Goal: Task Accomplishment & Management: Complete application form

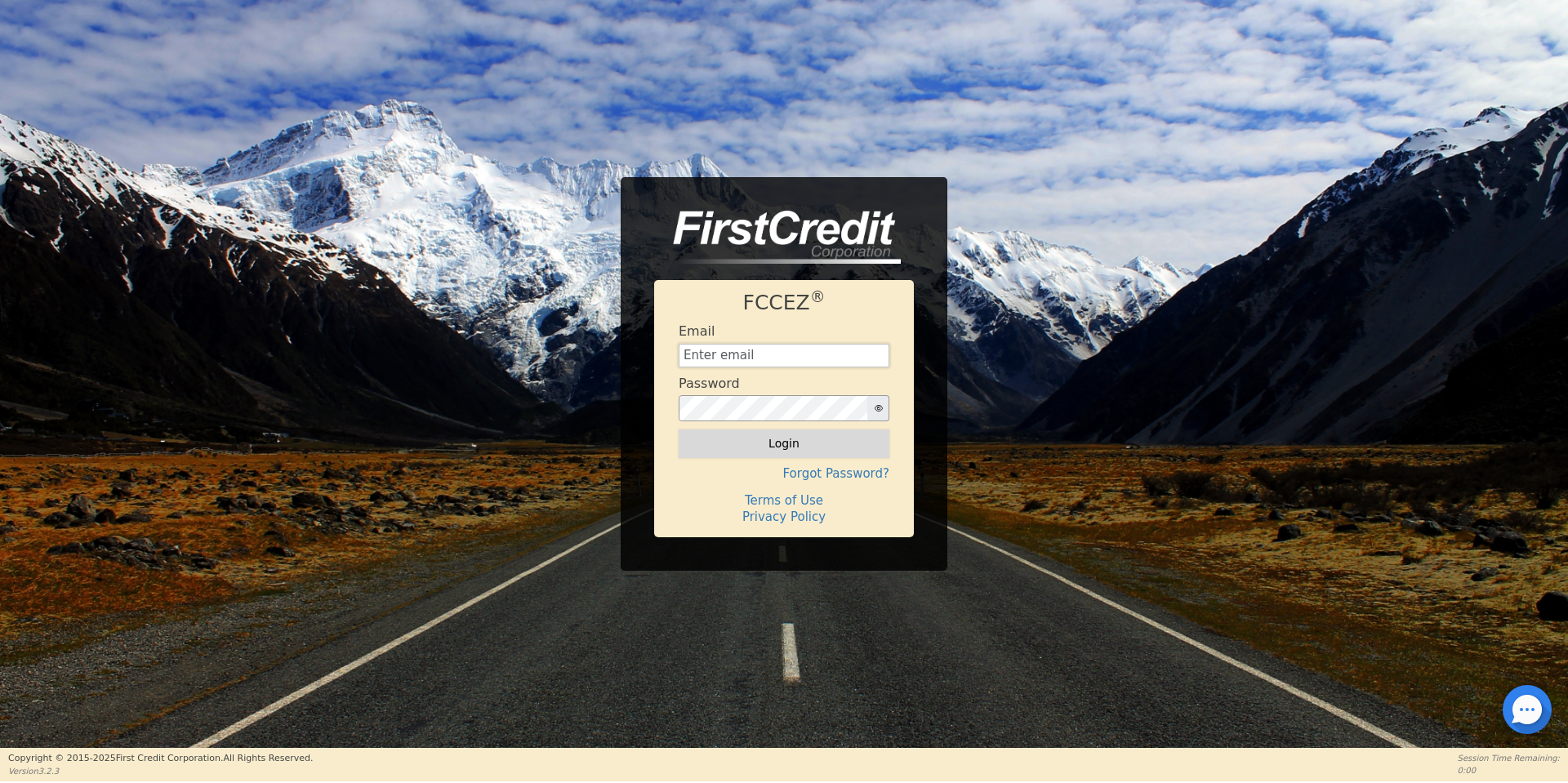
type input "aquaremachtlc@gmail.com"
click at [765, 457] on button "Login" at bounding box center [784, 443] width 211 height 28
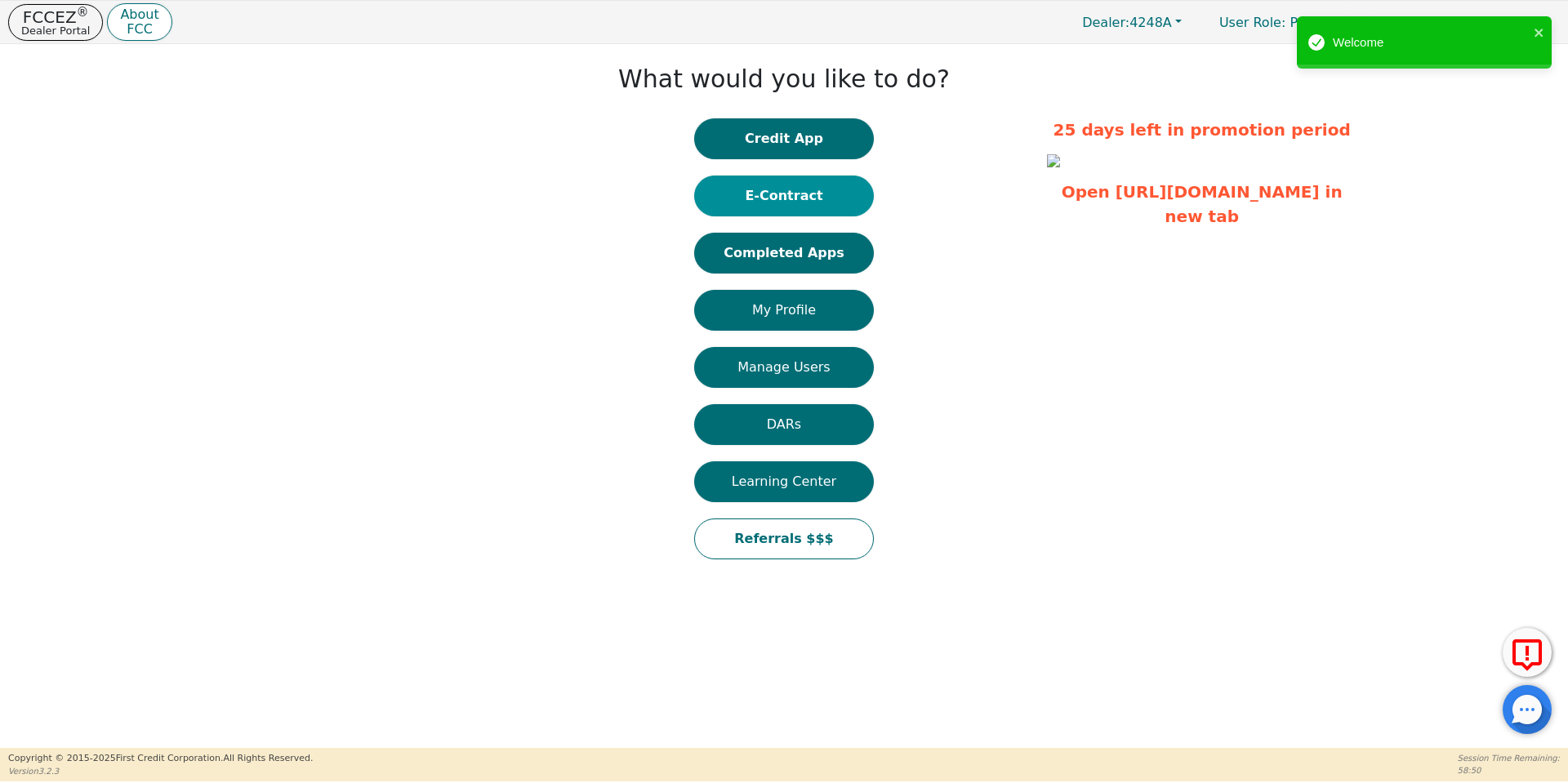
click at [781, 199] on button "E-Contract" at bounding box center [784, 196] width 179 height 41
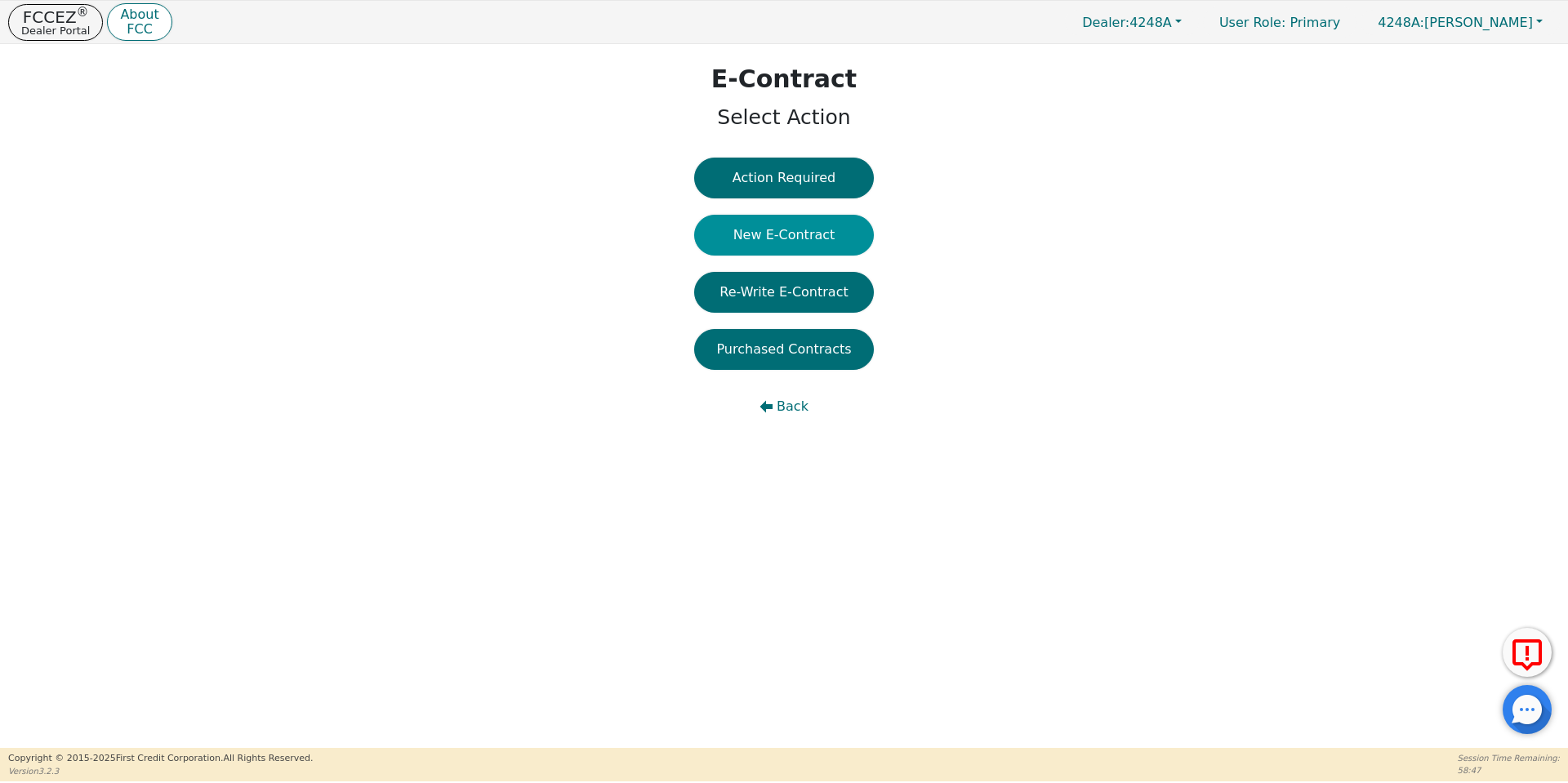
click at [779, 242] on button "New E-Contract" at bounding box center [784, 236] width 179 height 41
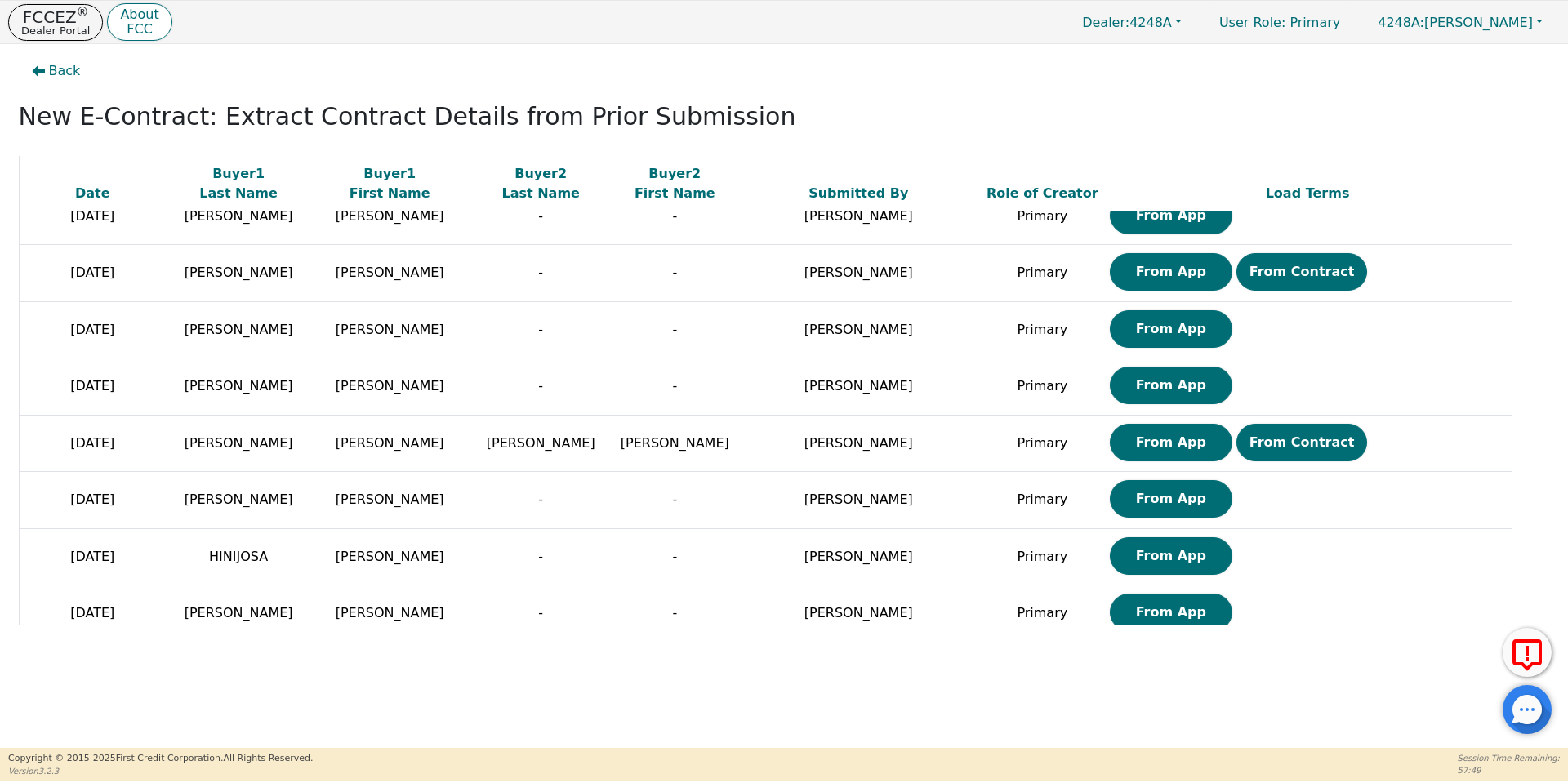
scroll to position [1224, 0]
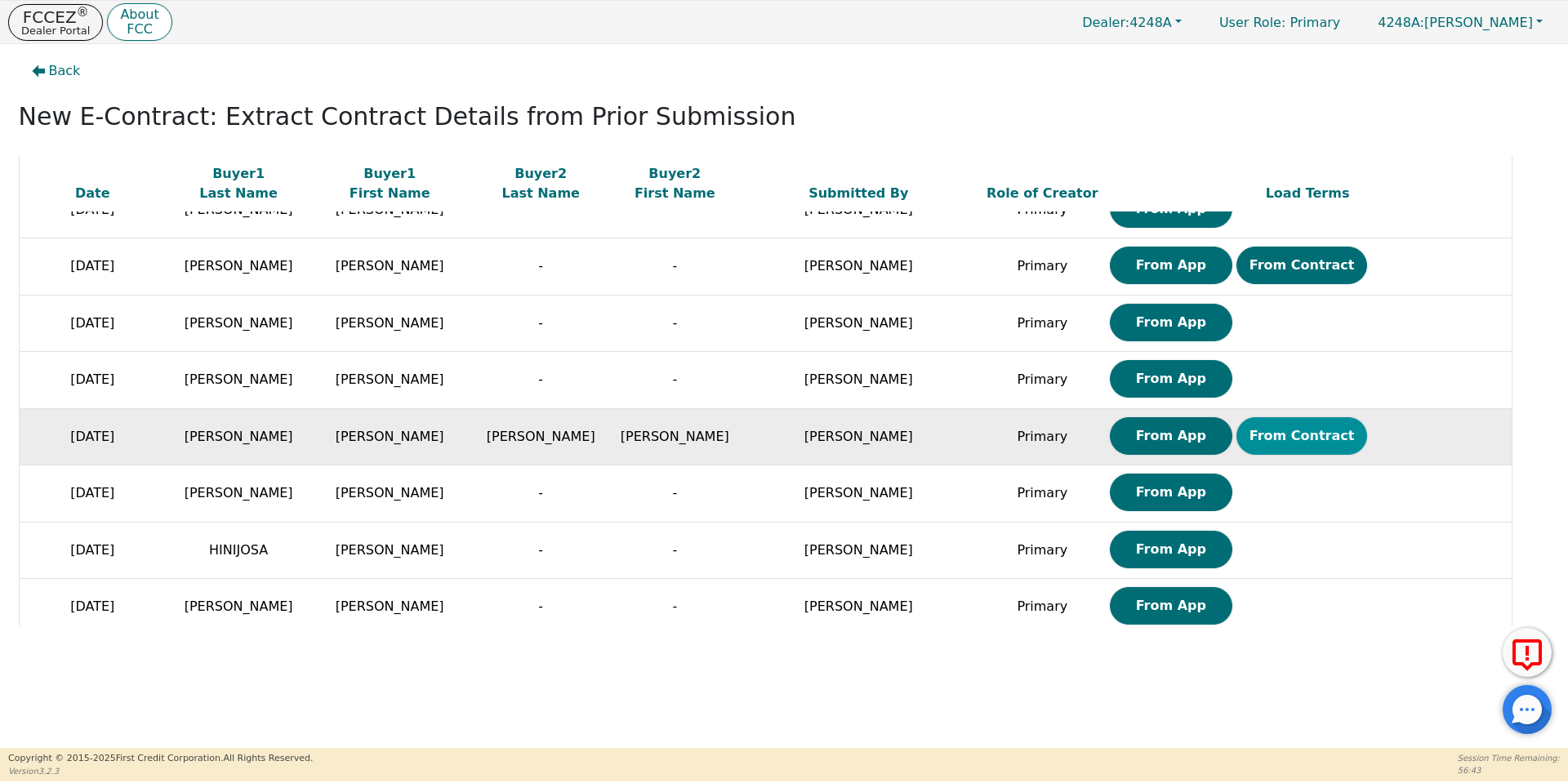
click at [1237, 434] on button "From Contract" at bounding box center [1302, 436] width 132 height 38
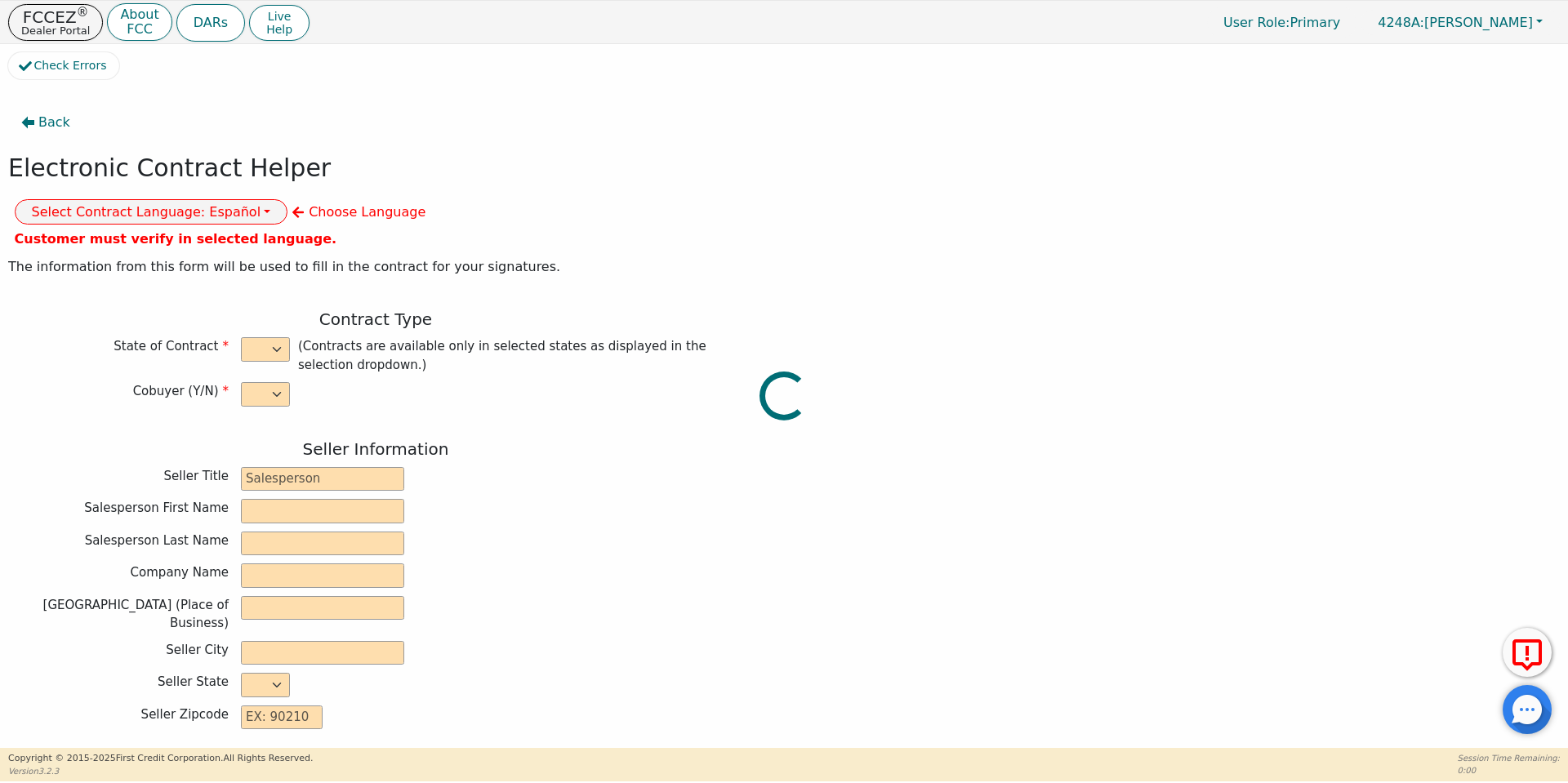
select select "y"
type input "owner"
type input "Ivonne"
type input "Madrid"
type input "AQUA REMACH LLC"
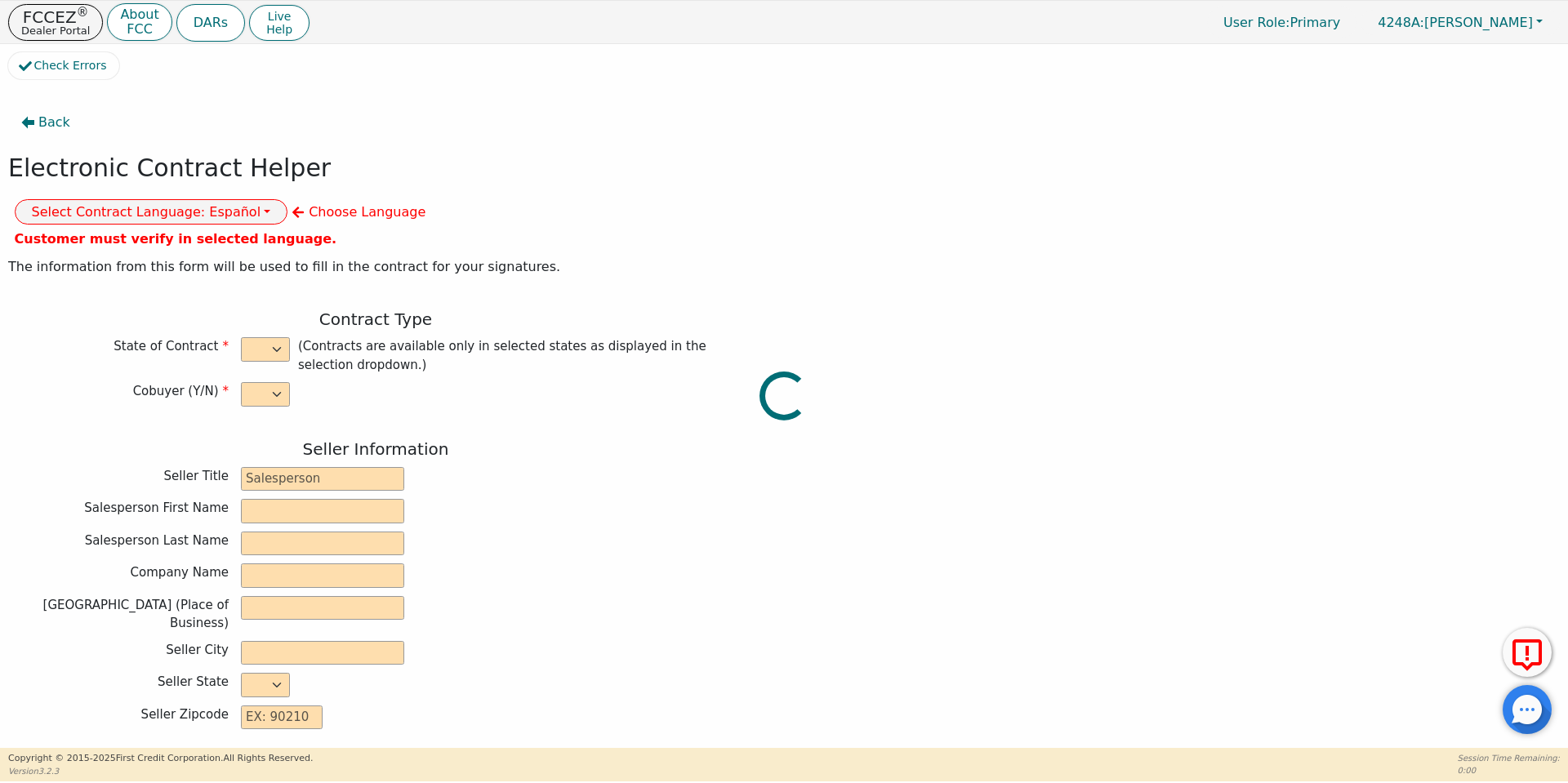
type input "13746 OFFICE PARK DR"
type input "HOUSTON"
select select "TX"
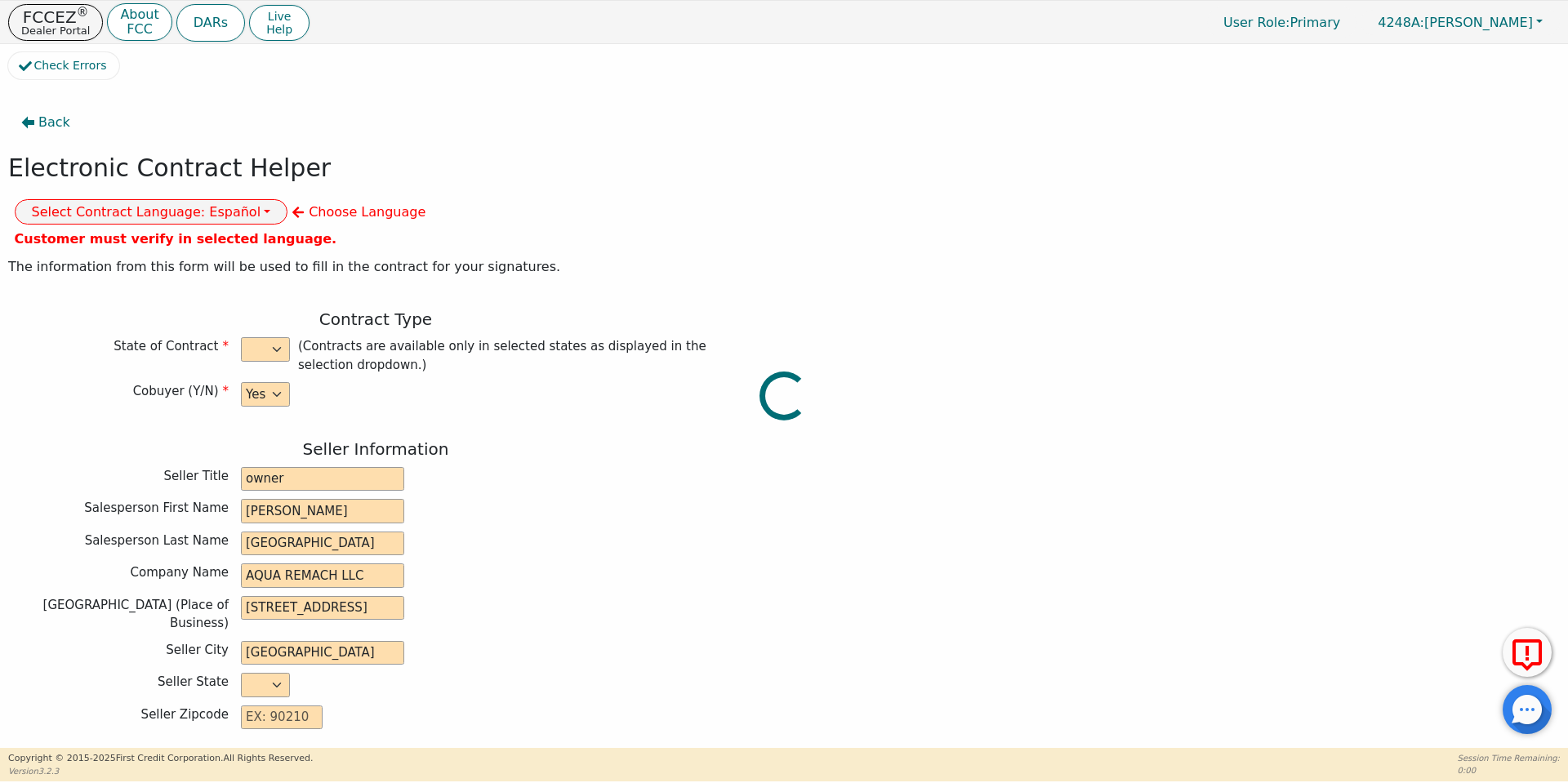
type input "77070"
type input "Water System"
type input "whole house"
type input "S2156437"
type input "[PERSON_NAME]"
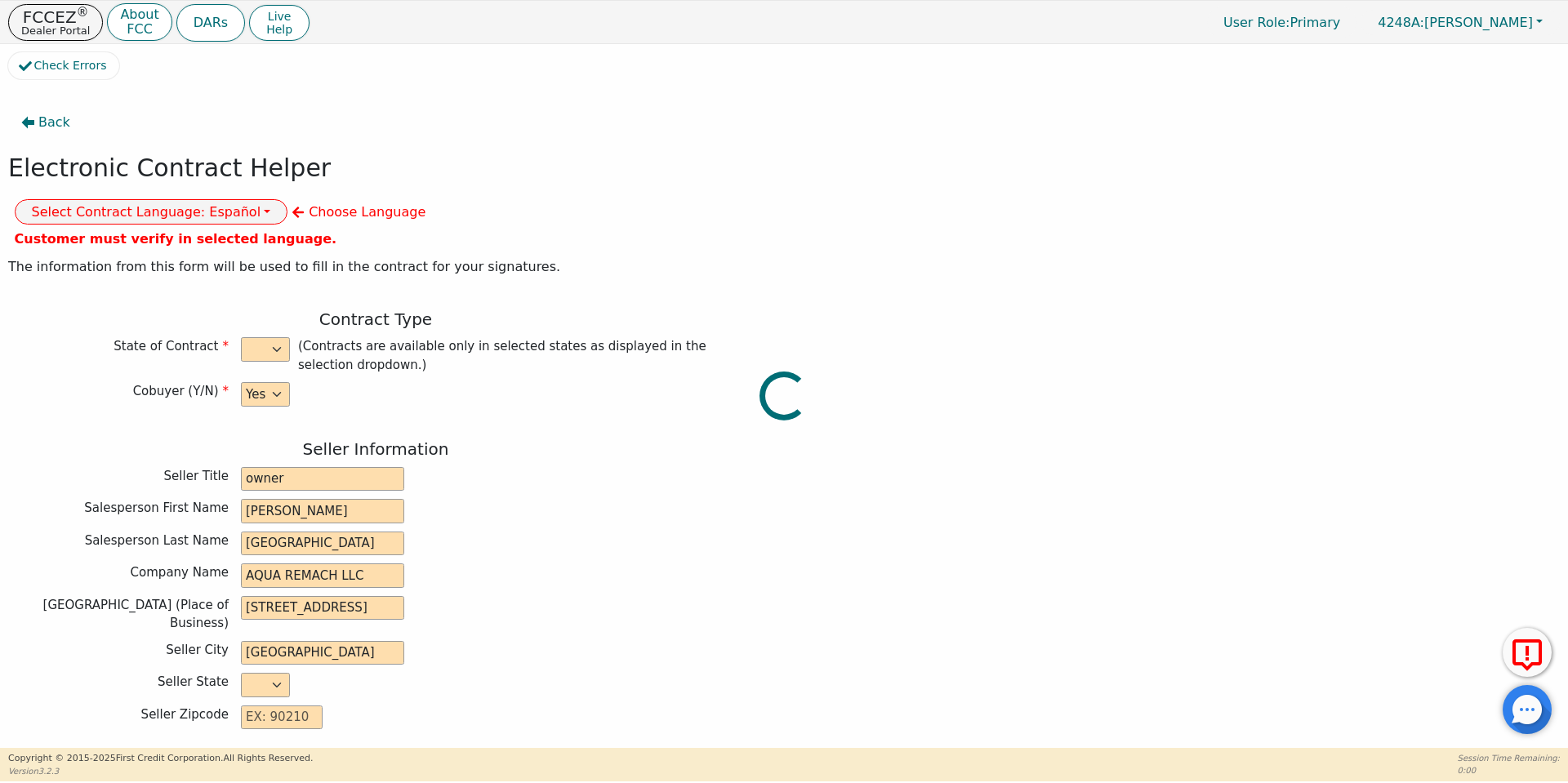
type input "[PERSON_NAME]"
type input "Norismartinez78@gmail.com"
type input "[PERSON_NAME]"
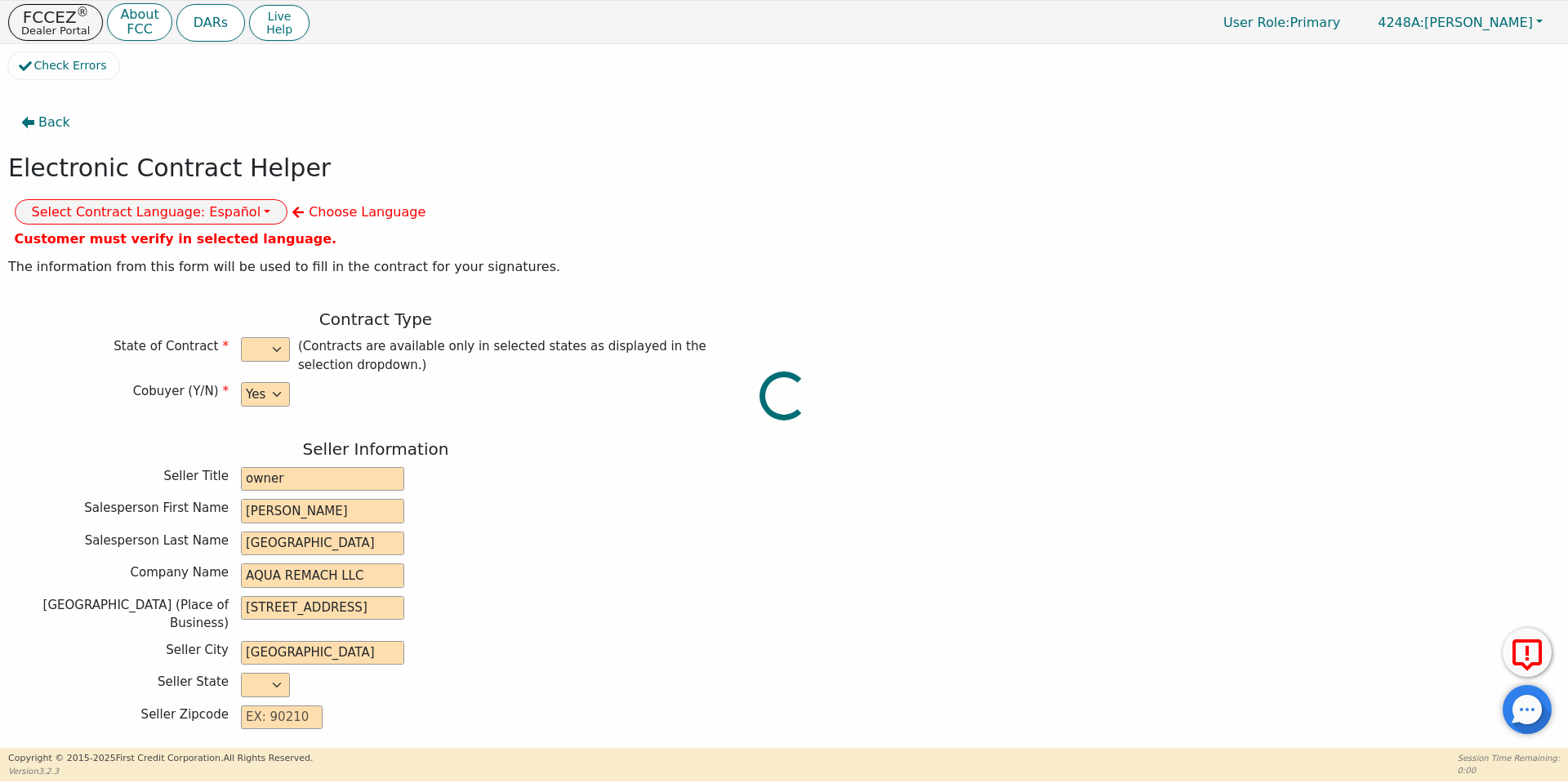
type input "Abel.martinez7883@gmail.com"
type input "519 Ashlawn drive"
type input "Conroe"
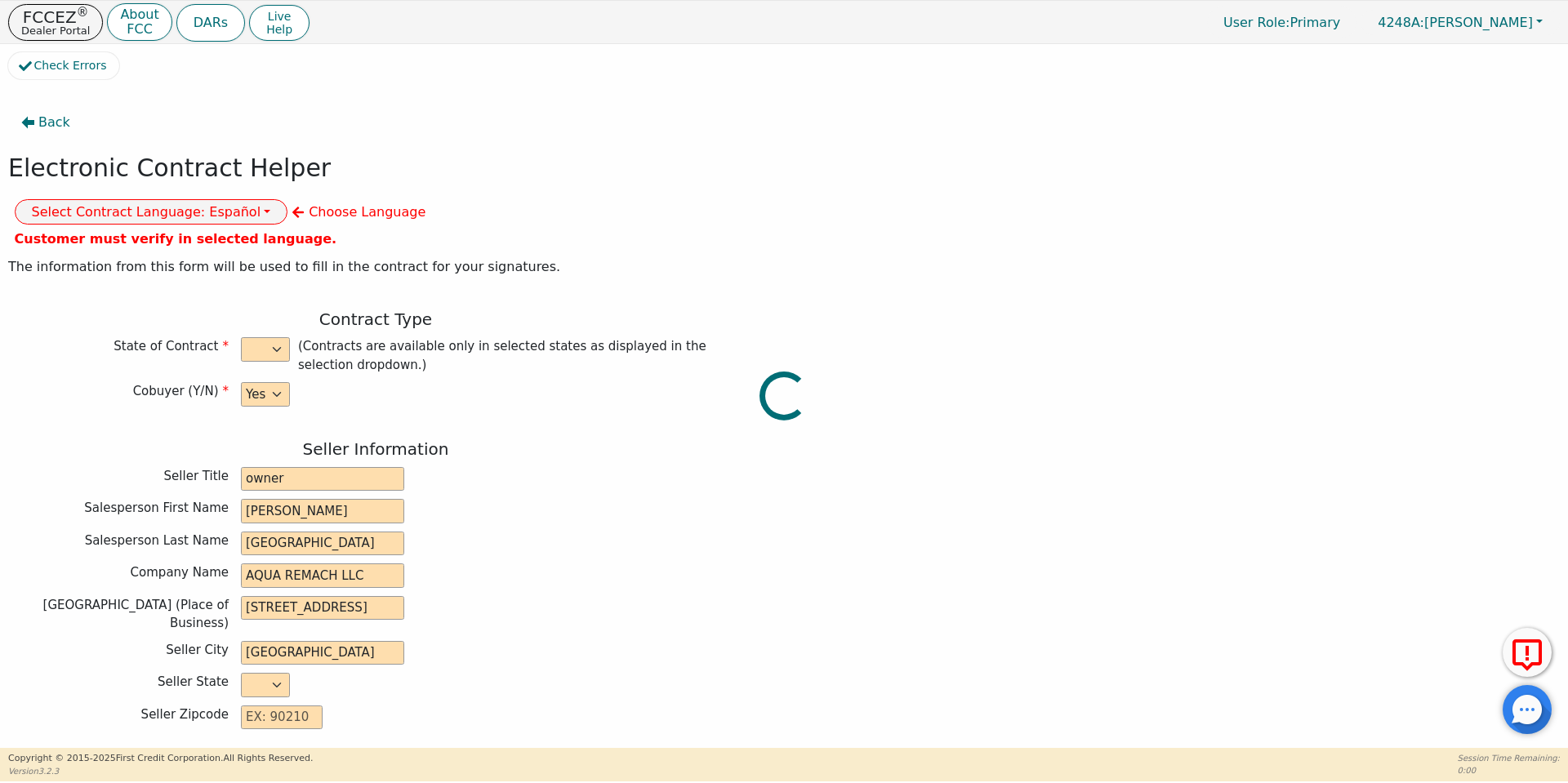
select select "TX"
type input "77303"
type input "[DATE]"
type input "17.99"
type input "2025-10-22"
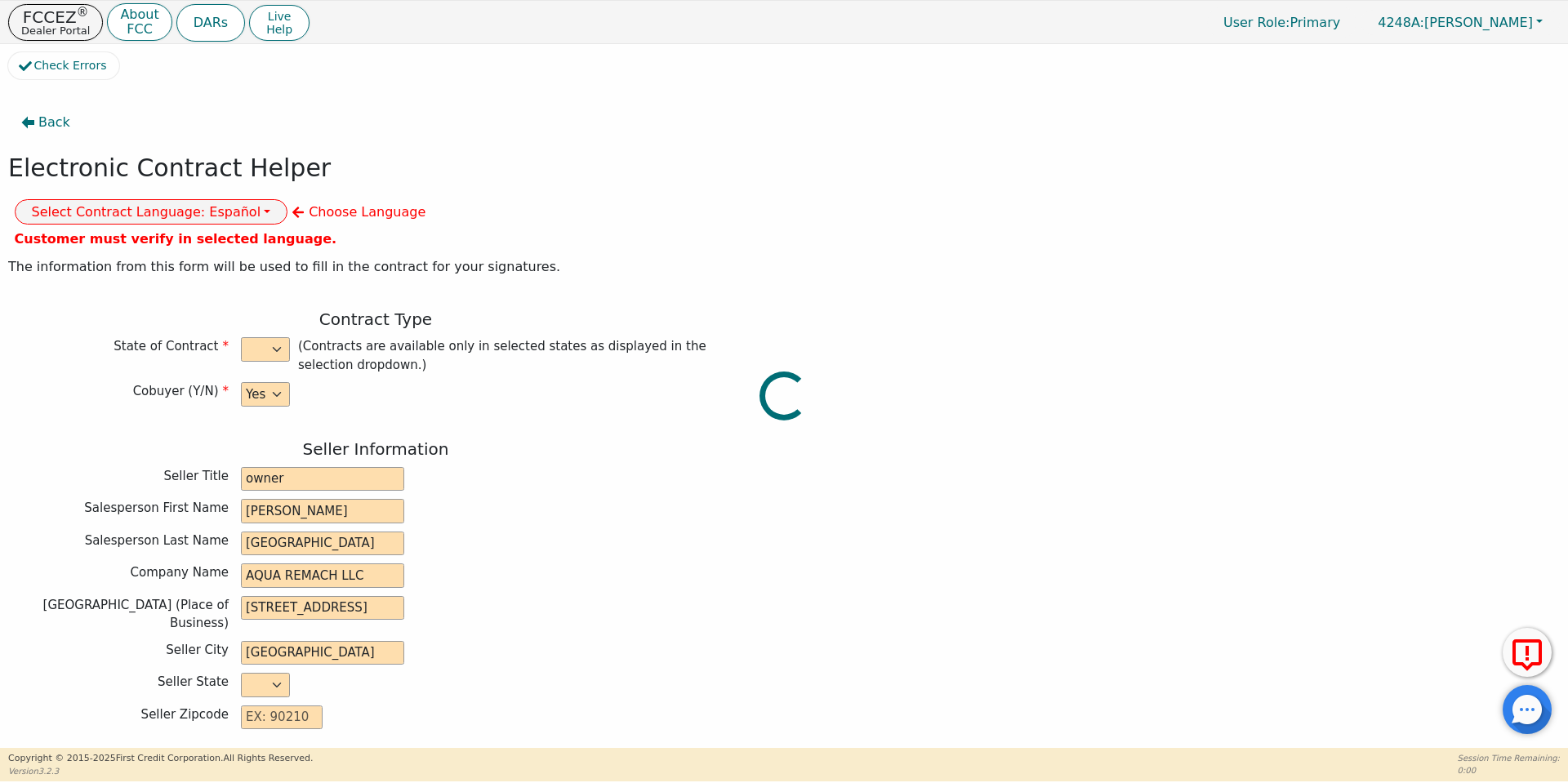
type input "60"
type input "0"
type input "8500.00"
type input "0.00"
checkbox input "true"
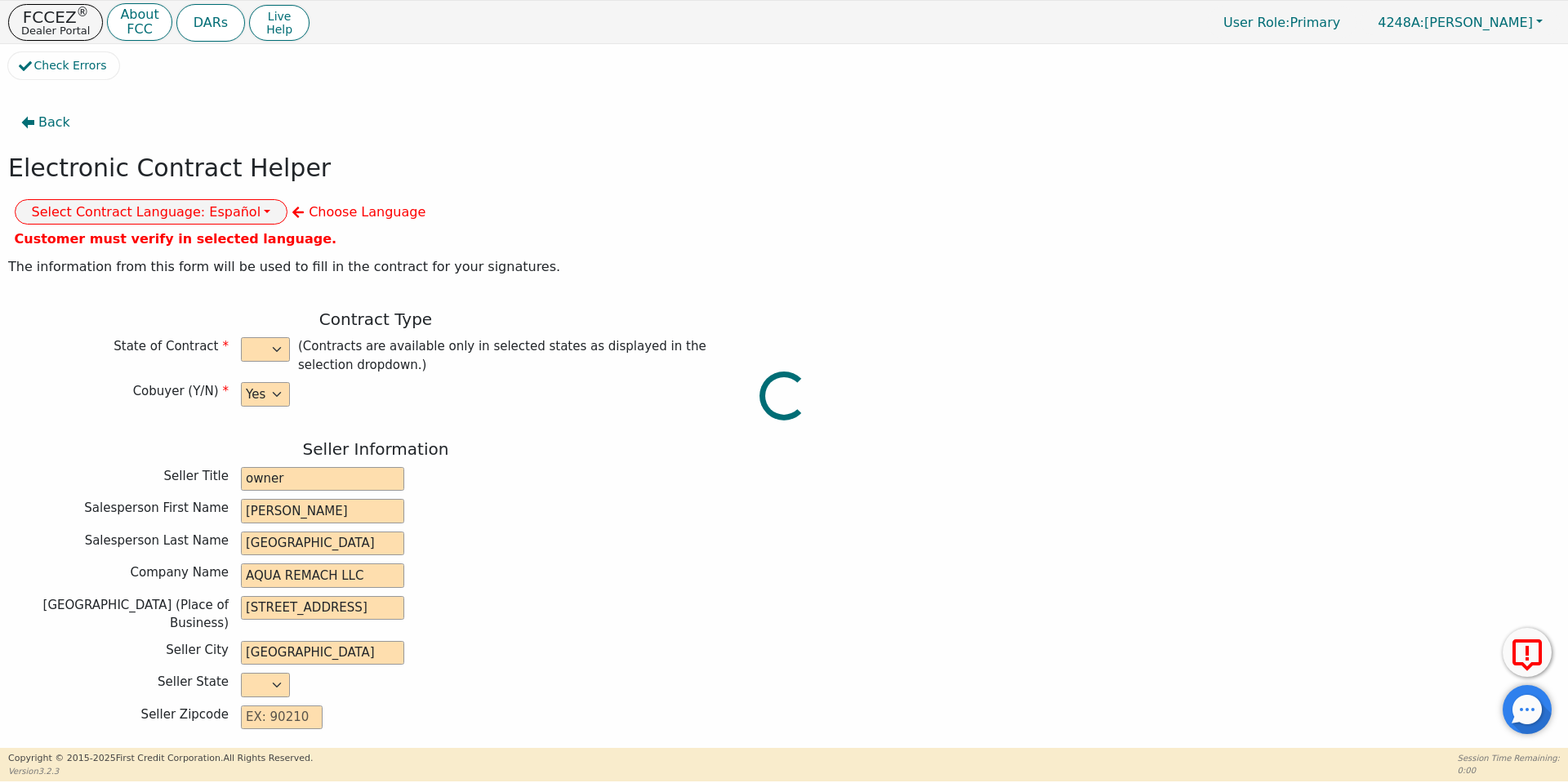
type input "0.00"
checkbox input "true"
type input "0.00"
type input "8500.00"
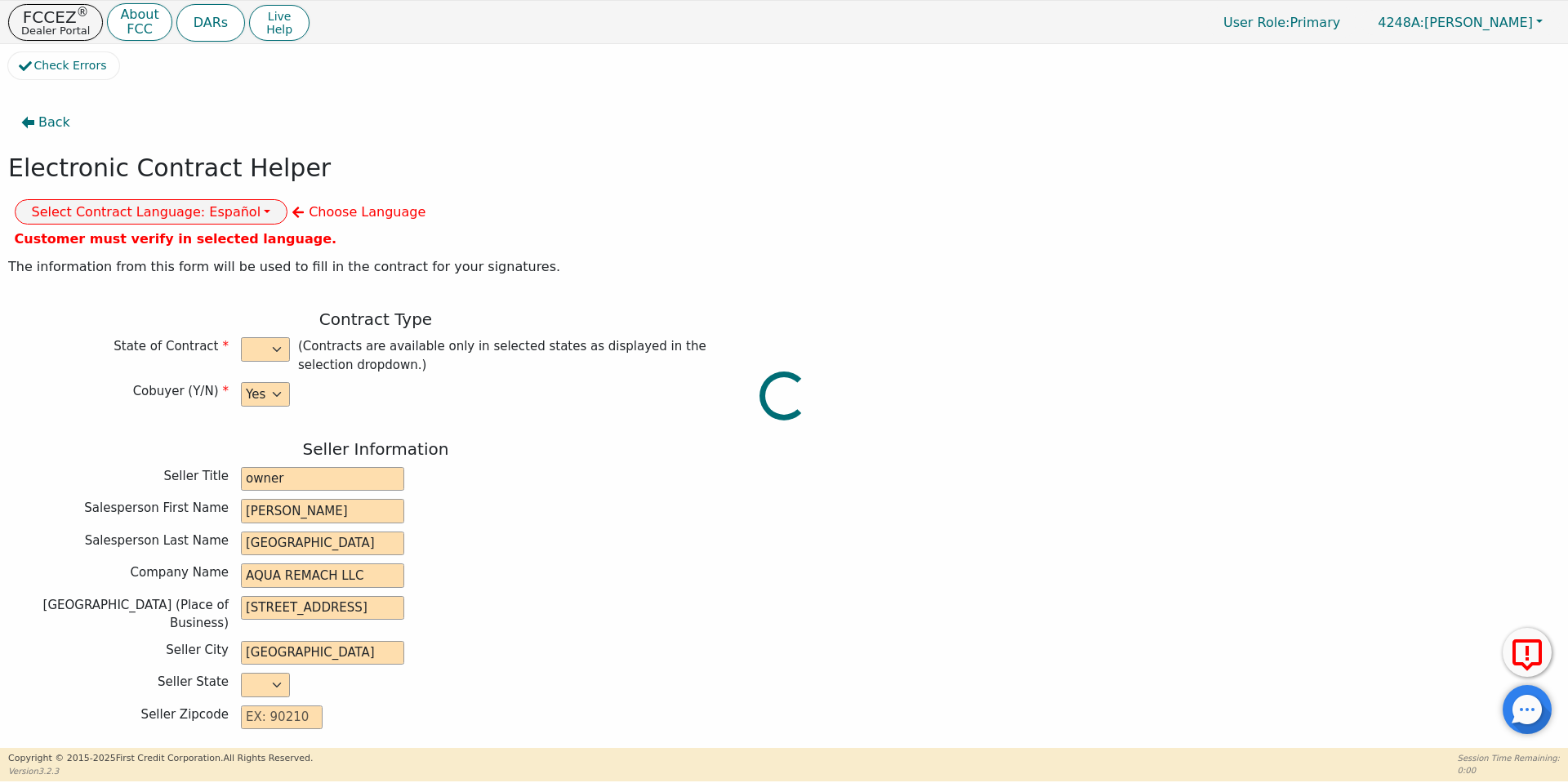
type input "12948.00"
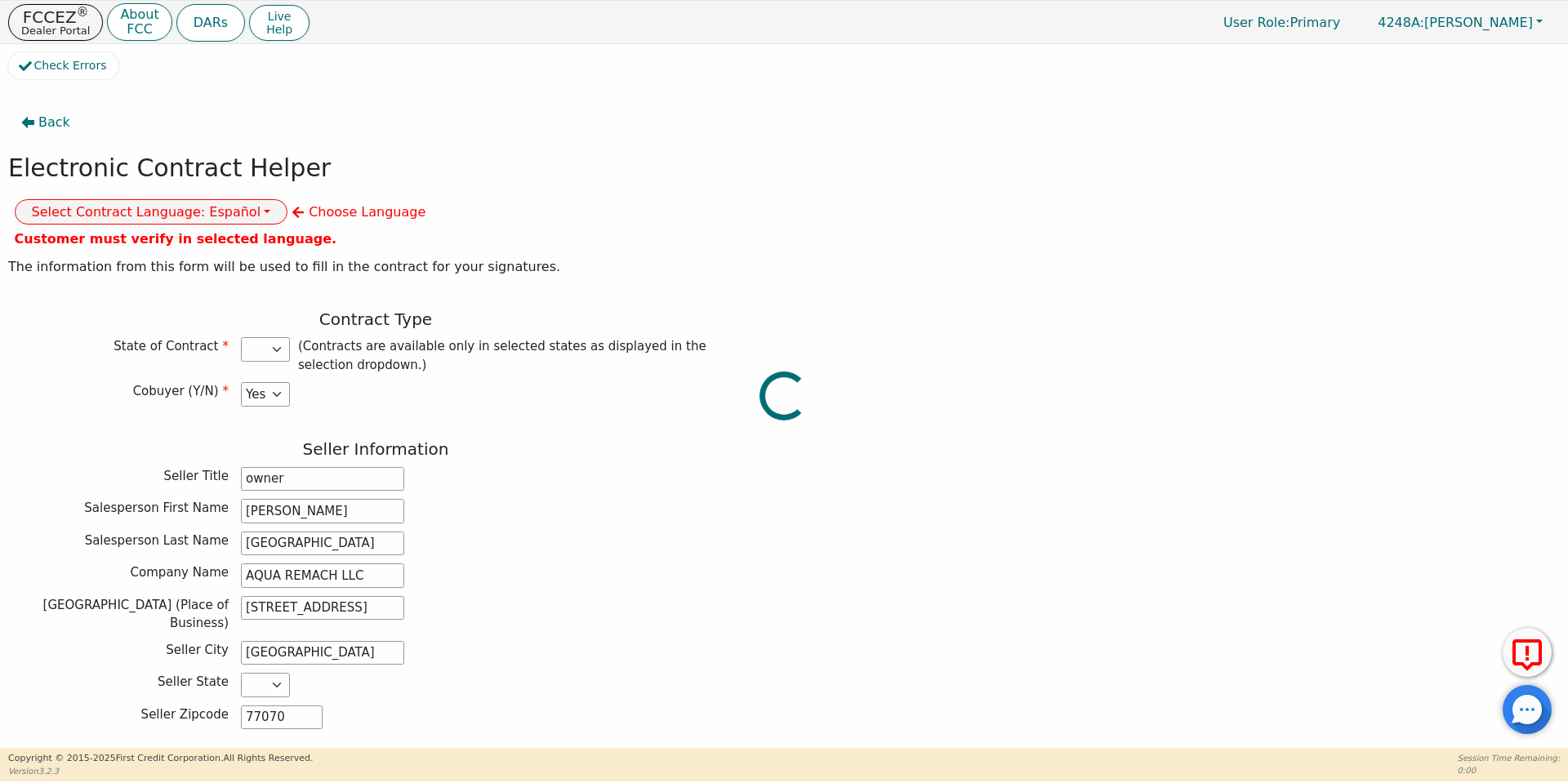
select select "TX"
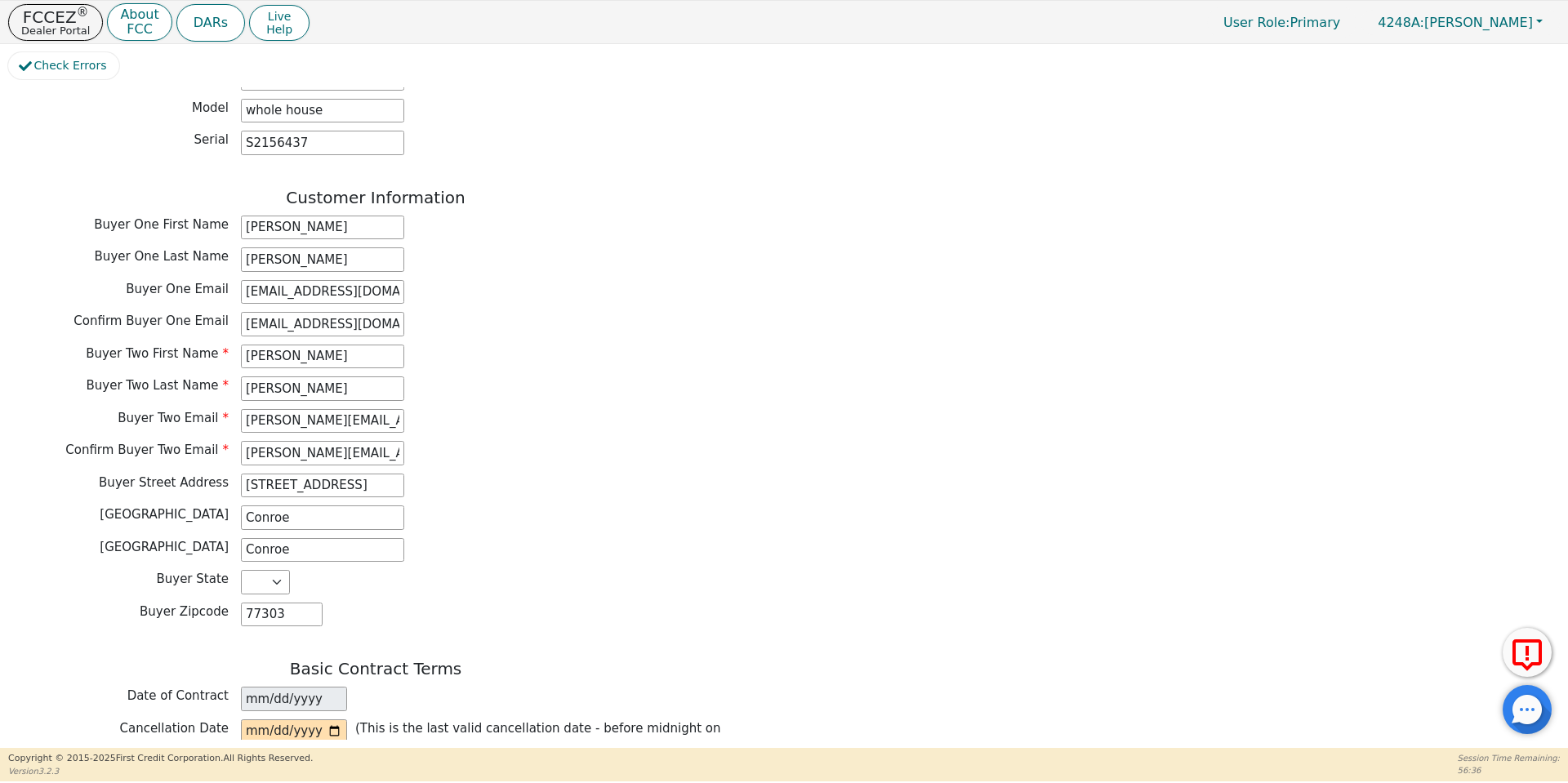
scroll to position [725, 0]
click at [383, 472] on input "519 Ashlawn drive" at bounding box center [322, 484] width 163 height 25
click at [449, 472] on div "Buyer Street Address 519 Ashlawn drive" at bounding box center [376, 484] width 735 height 25
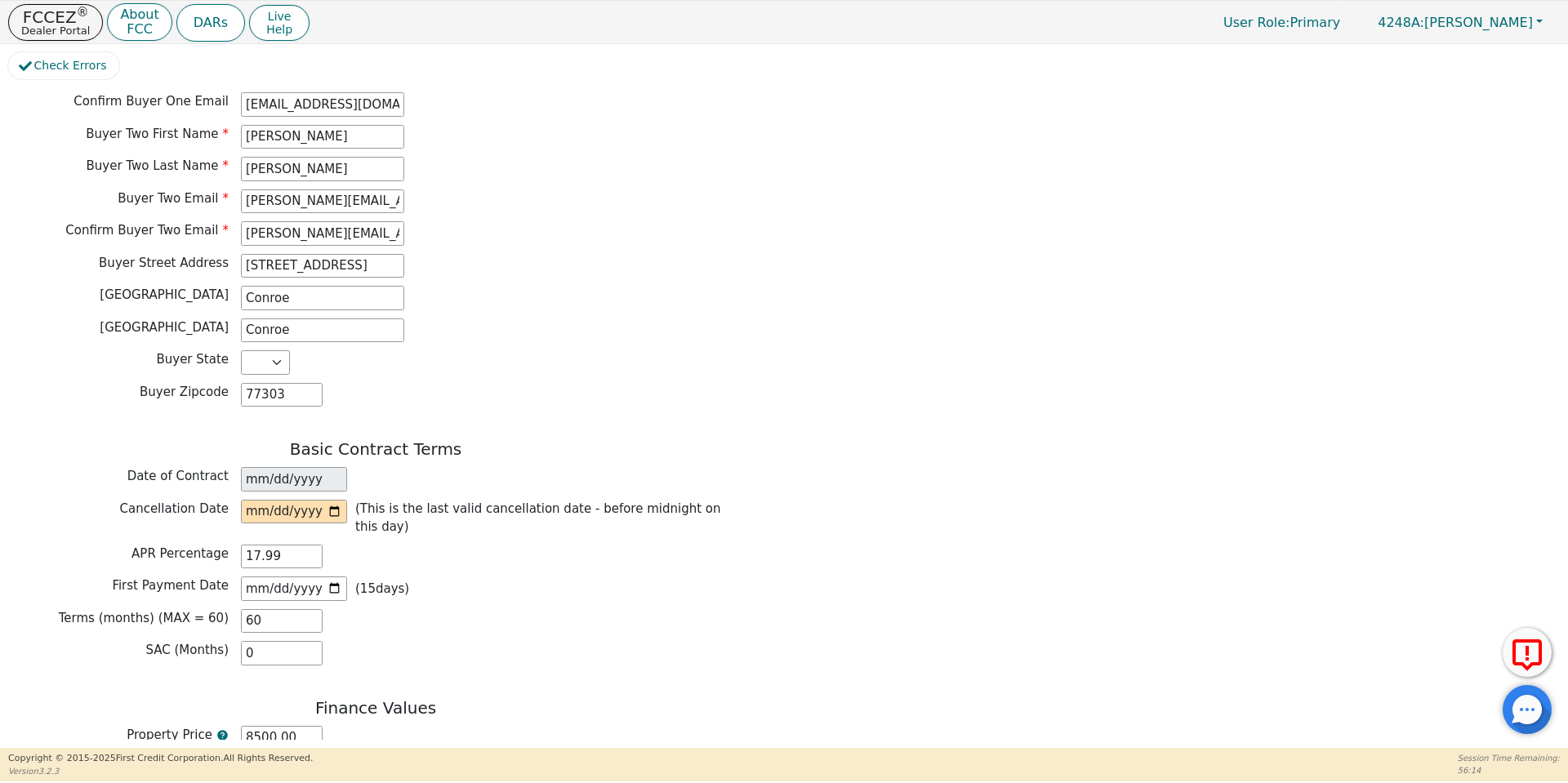
scroll to position [950, 0]
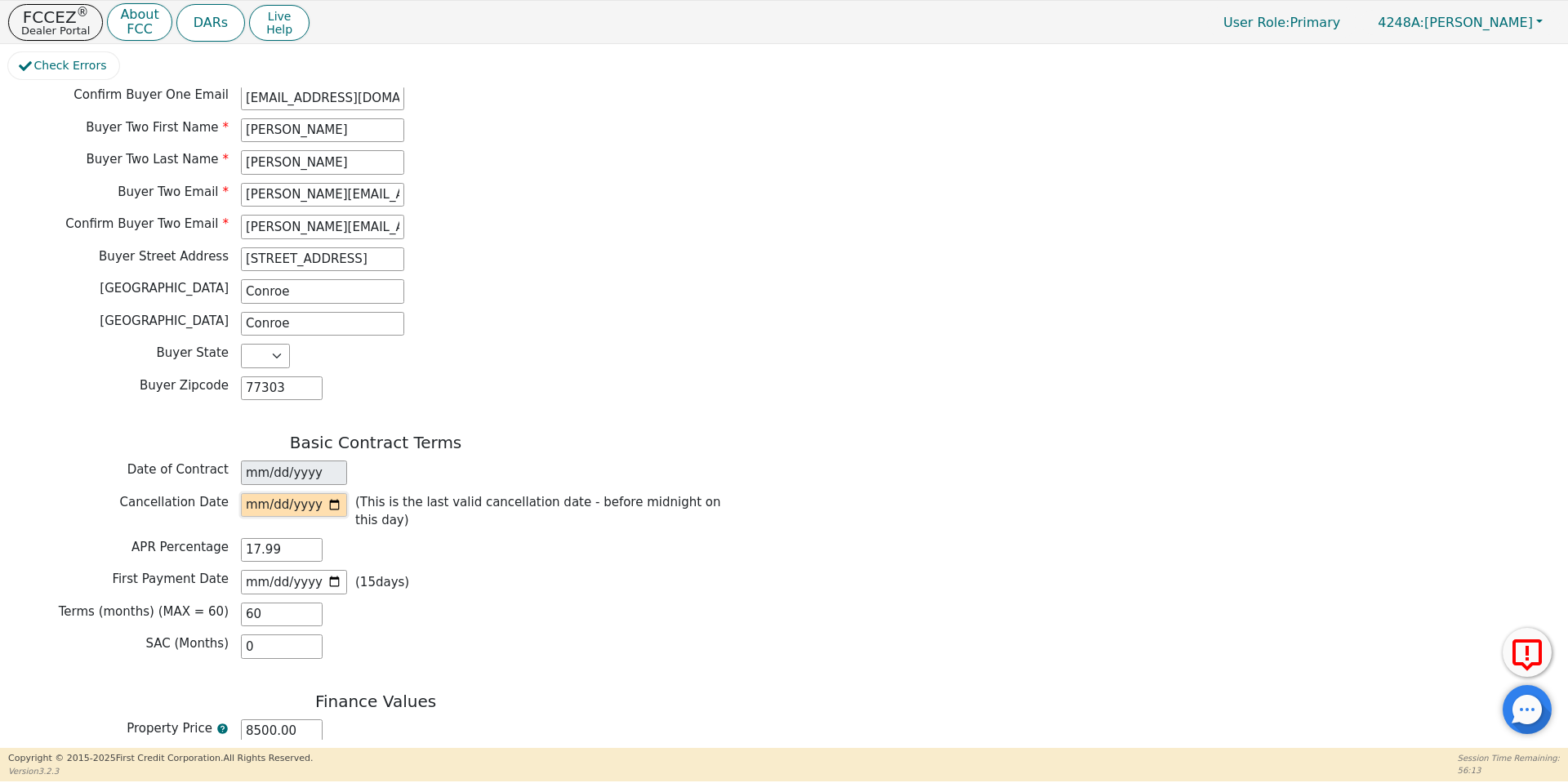
click at [335, 494] on input "date" at bounding box center [294, 505] width 106 height 25
type input "2025-10-10"
click at [512, 538] on div "APR Percentage 17.99" at bounding box center [376, 550] width 735 height 25
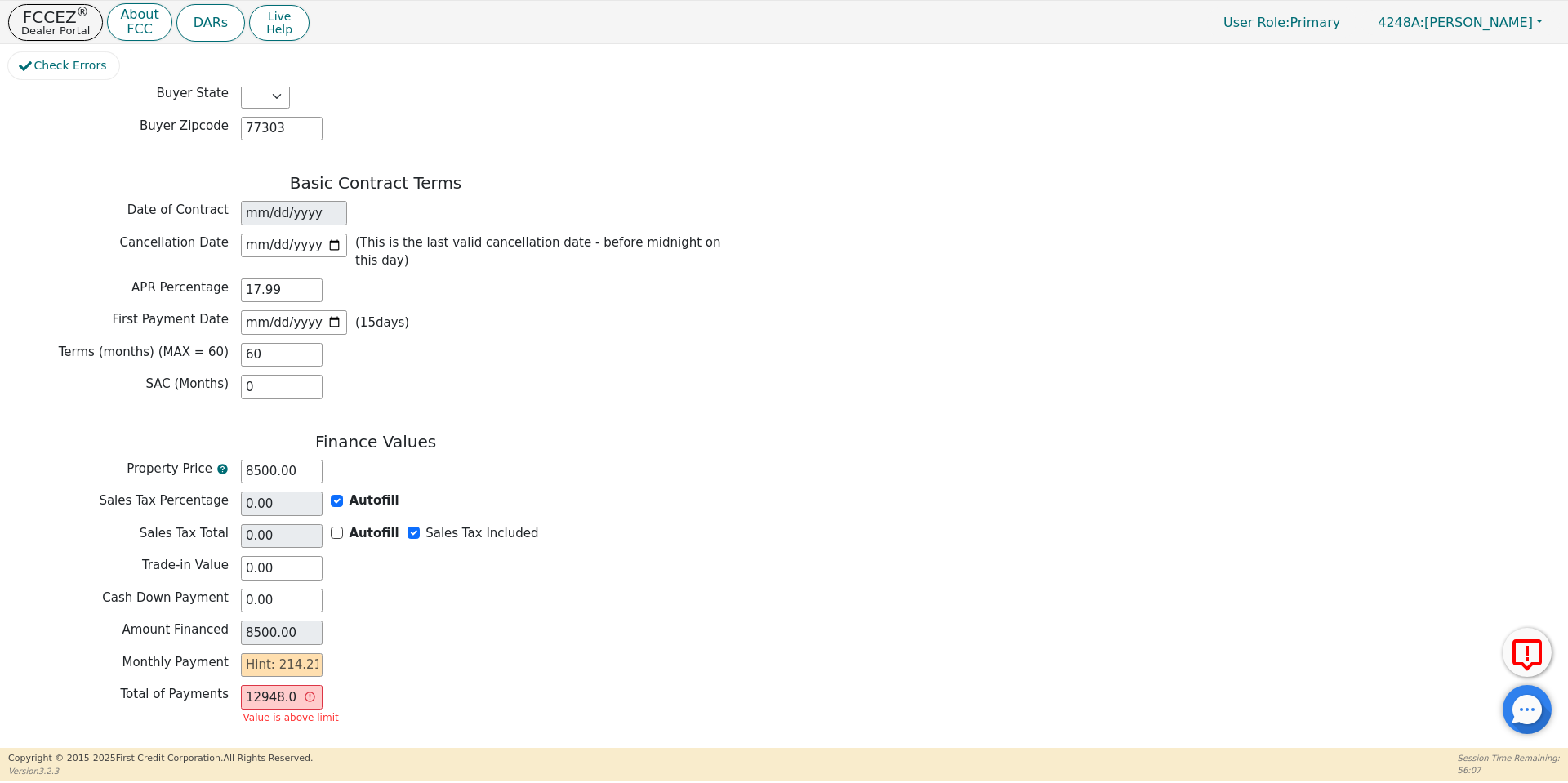
scroll to position [1222, 0]
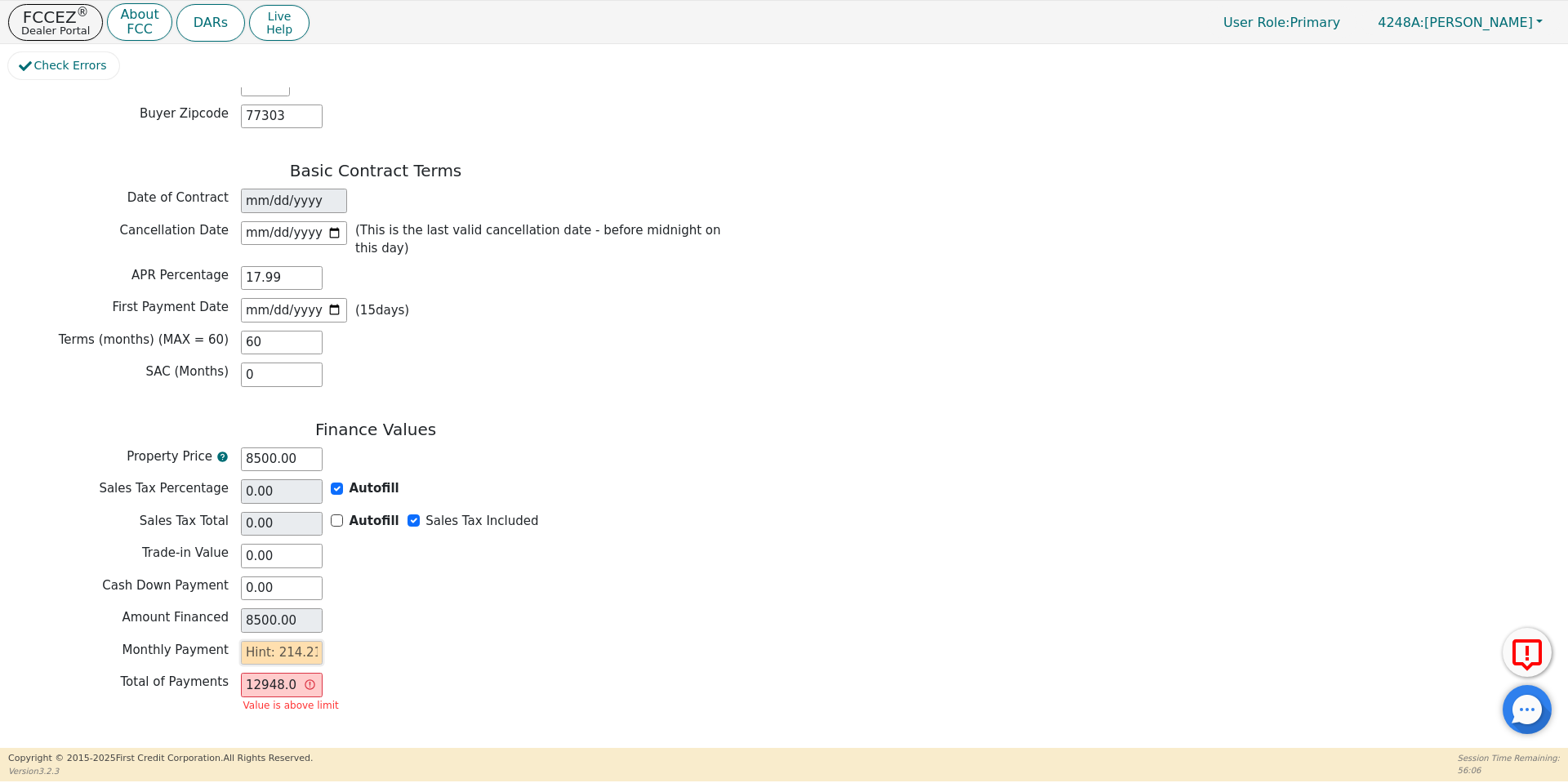
click at [252, 641] on input "text" at bounding box center [282, 653] width 82 height 25
type input "2"
type input "120.00"
type input "21"
type input "1260.00"
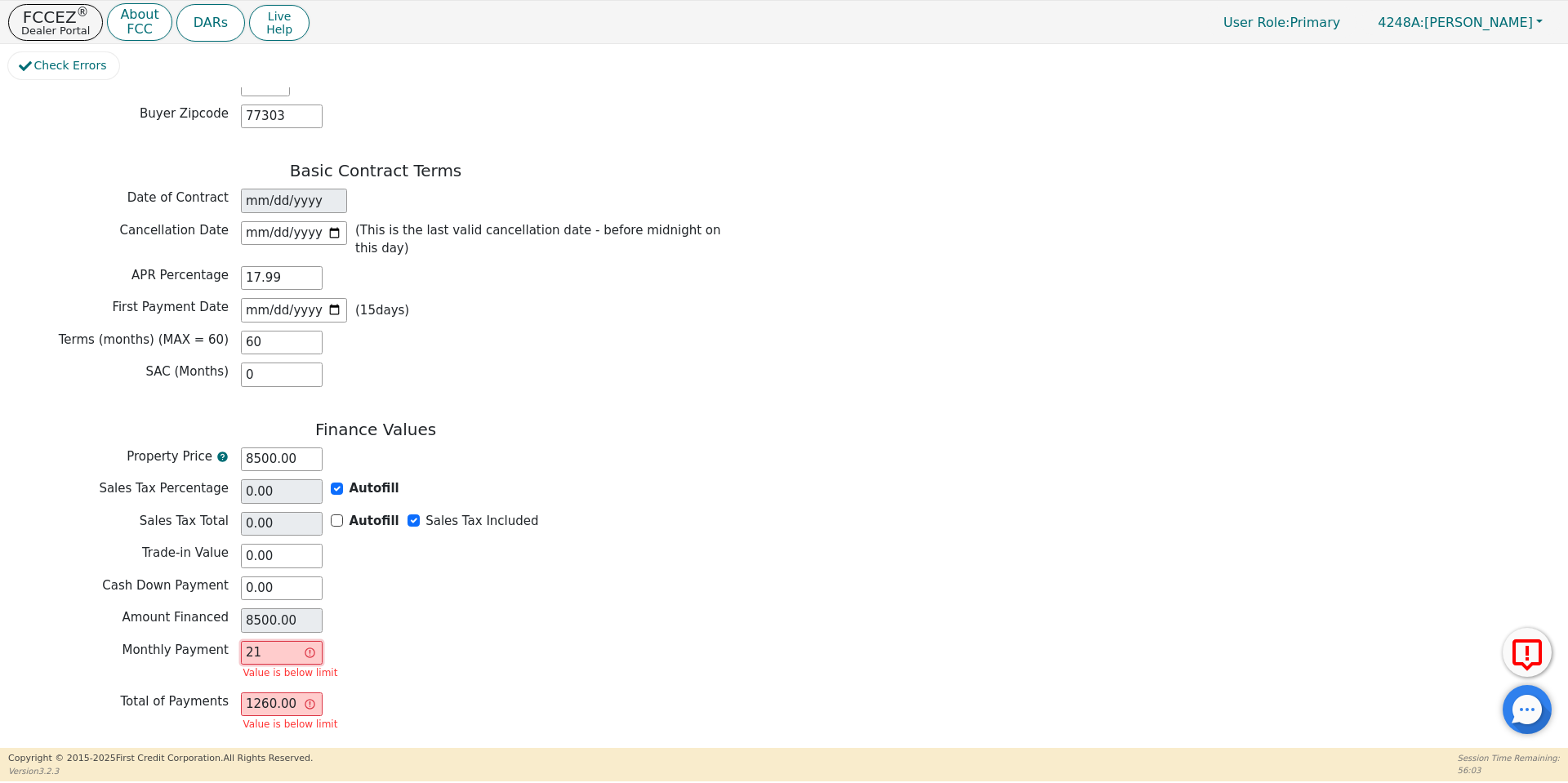
type input "214"
type input "12840.00"
type input "214.2"
type input "12852.00"
type input "214.21"
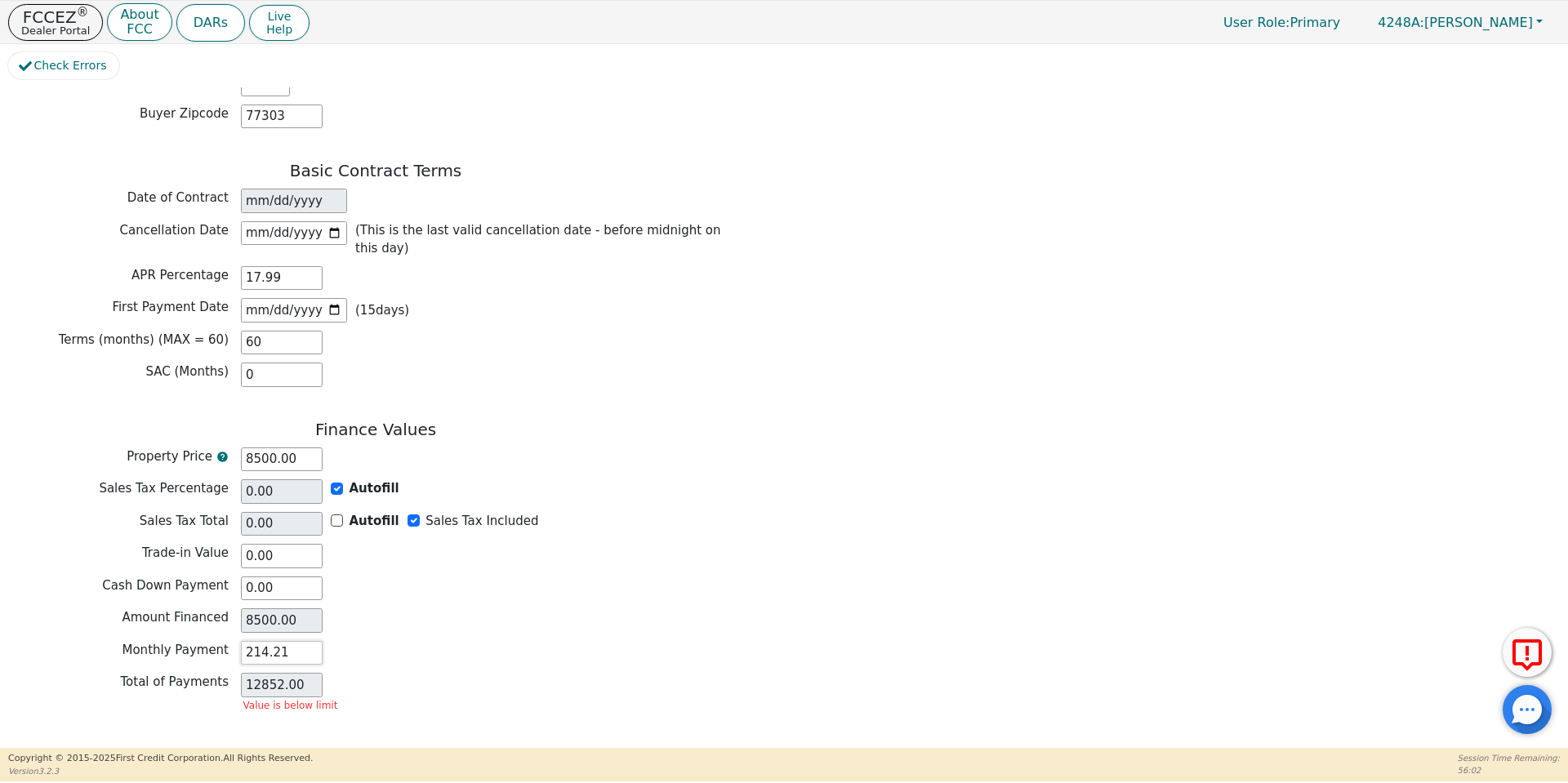
type input "12852.60"
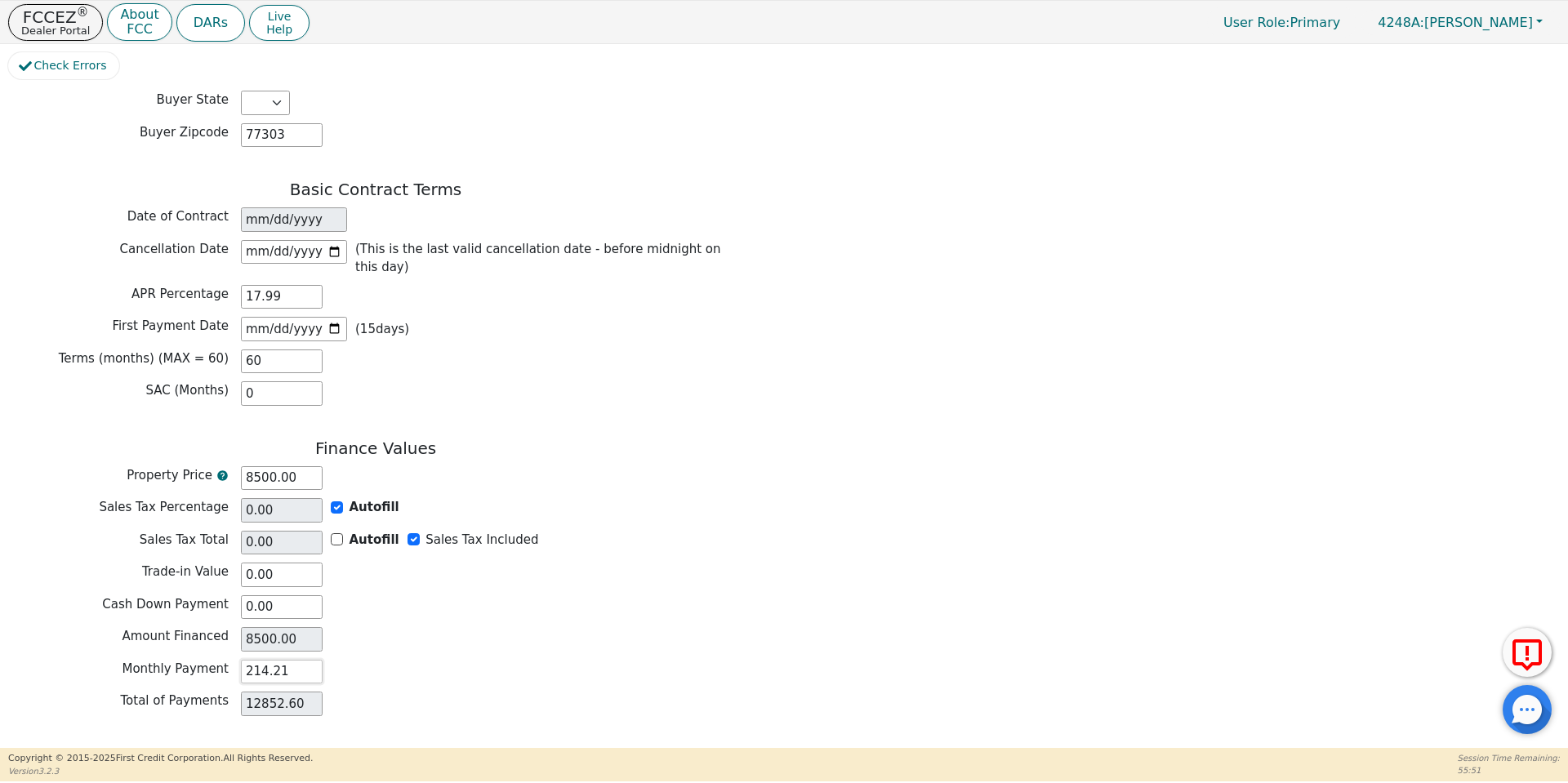
type input "214.21"
click at [72, 749] on button "Review & Begin Contract" at bounding box center [102, 768] width 189 height 38
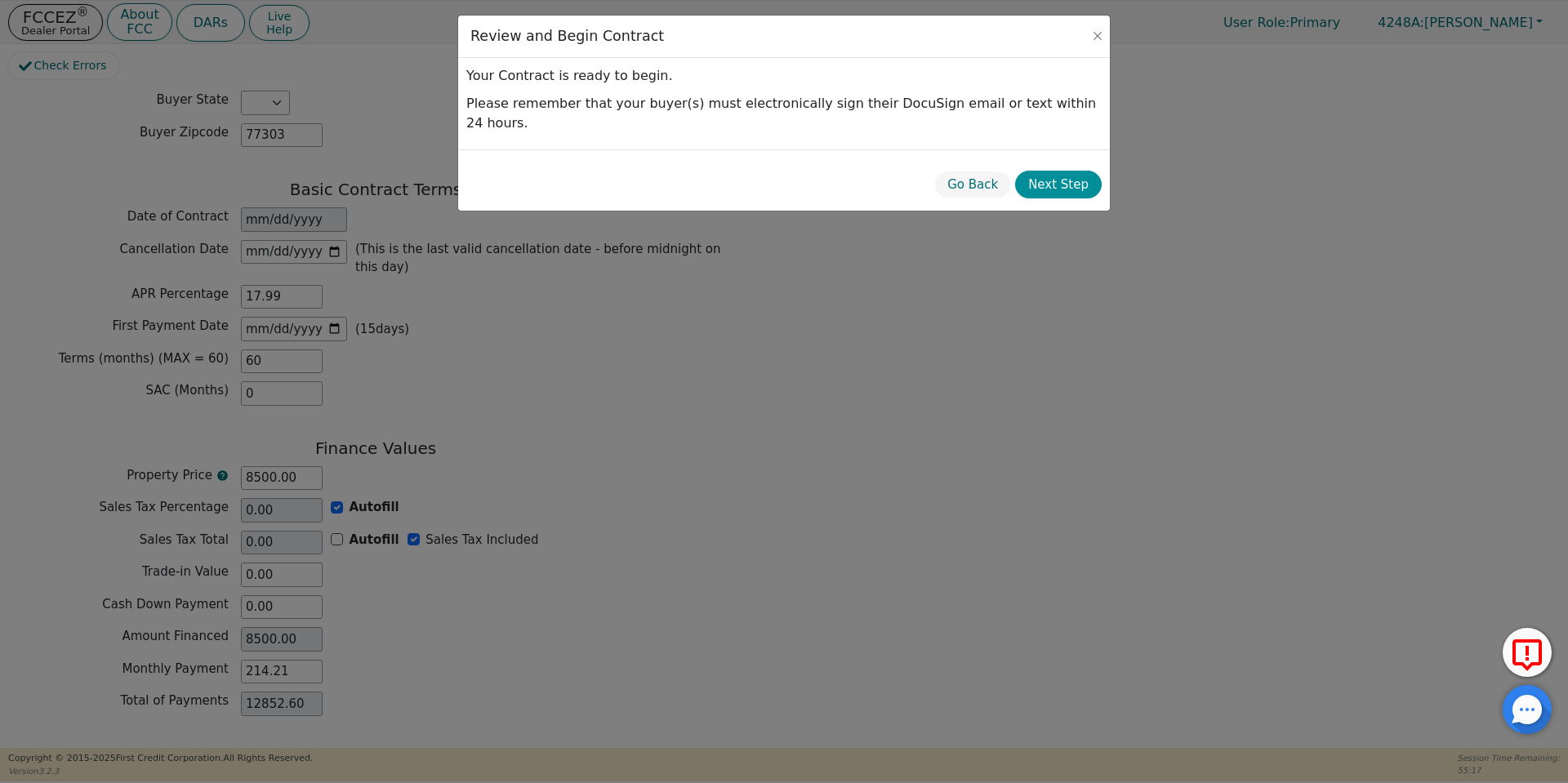
click at [1074, 171] on button "Next Step" at bounding box center [1058, 184] width 86 height 28
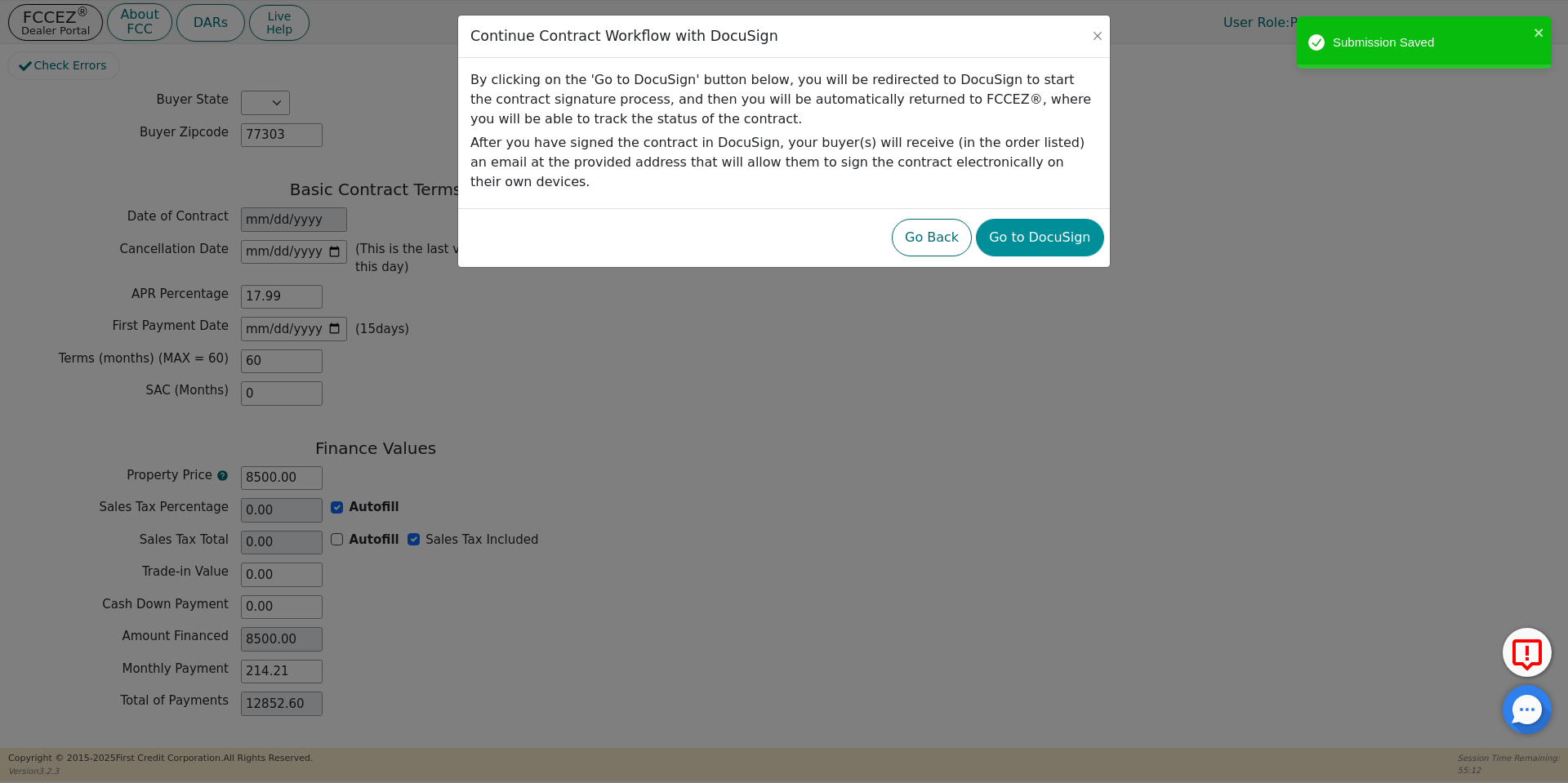
click at [1075, 219] on button "Go to DocuSign" at bounding box center [1039, 237] width 127 height 38
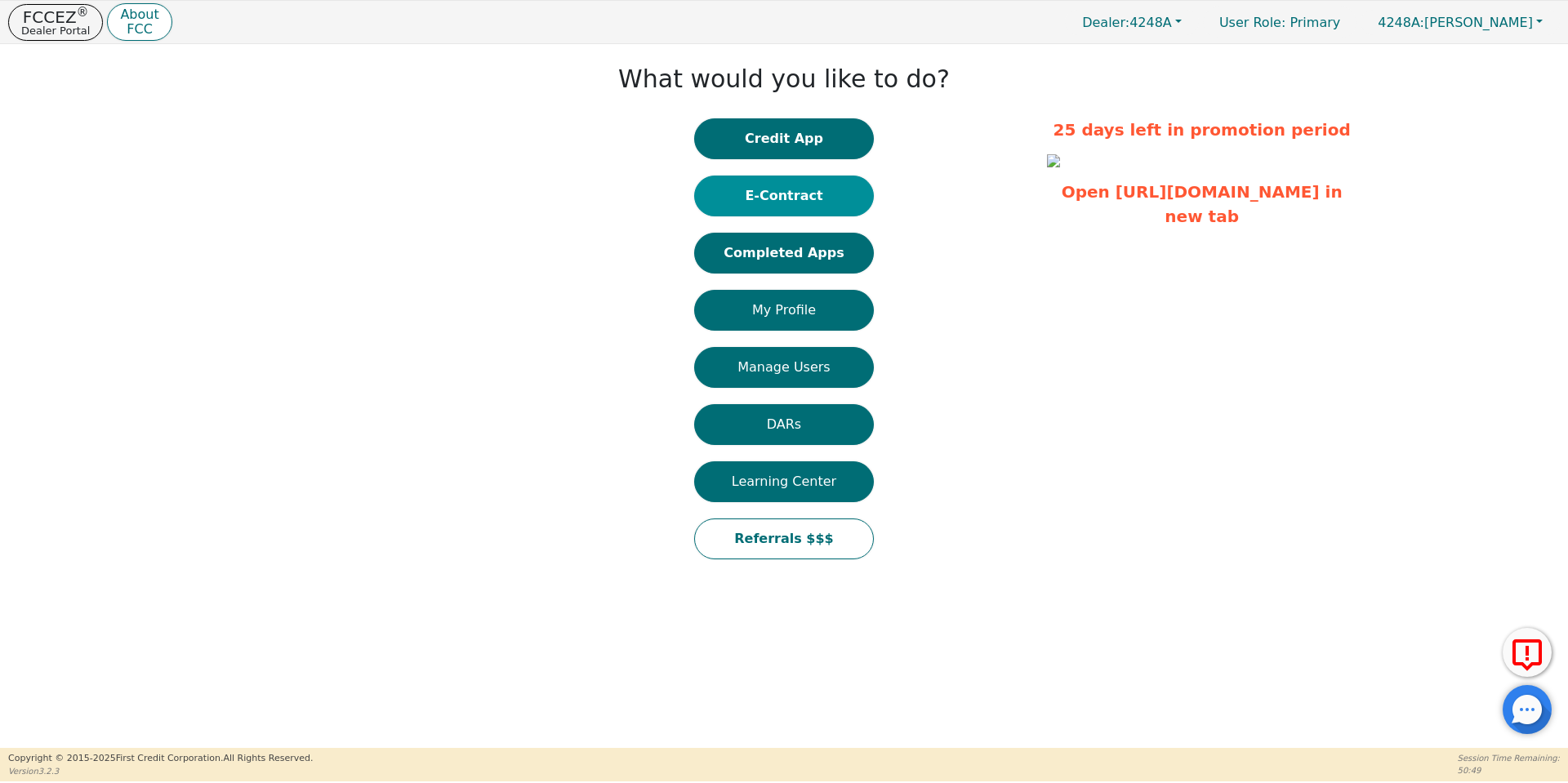
click at [784, 197] on button "E-Contract" at bounding box center [784, 196] width 179 height 41
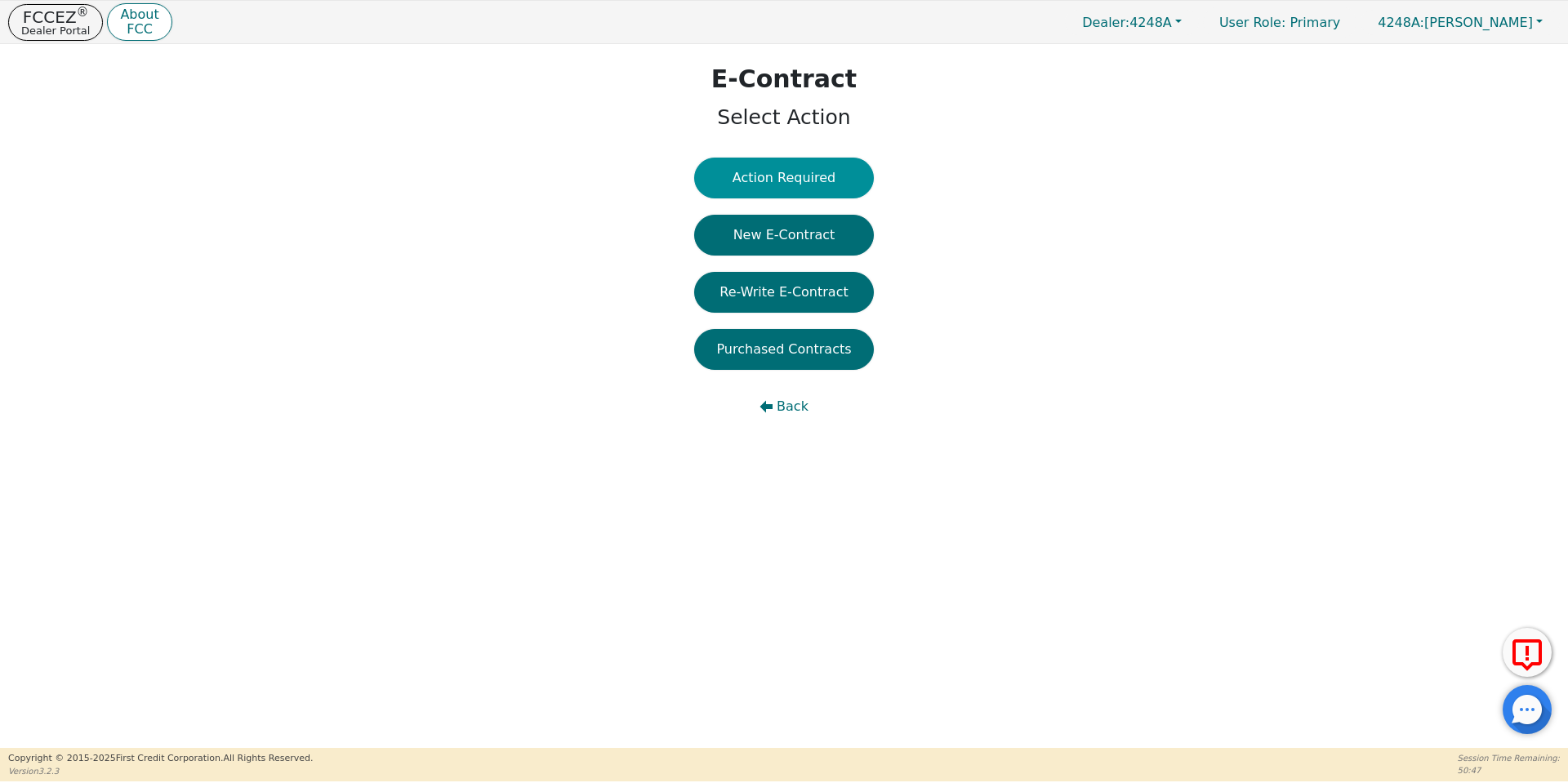
click at [784, 191] on button "Action Required" at bounding box center [784, 178] width 179 height 41
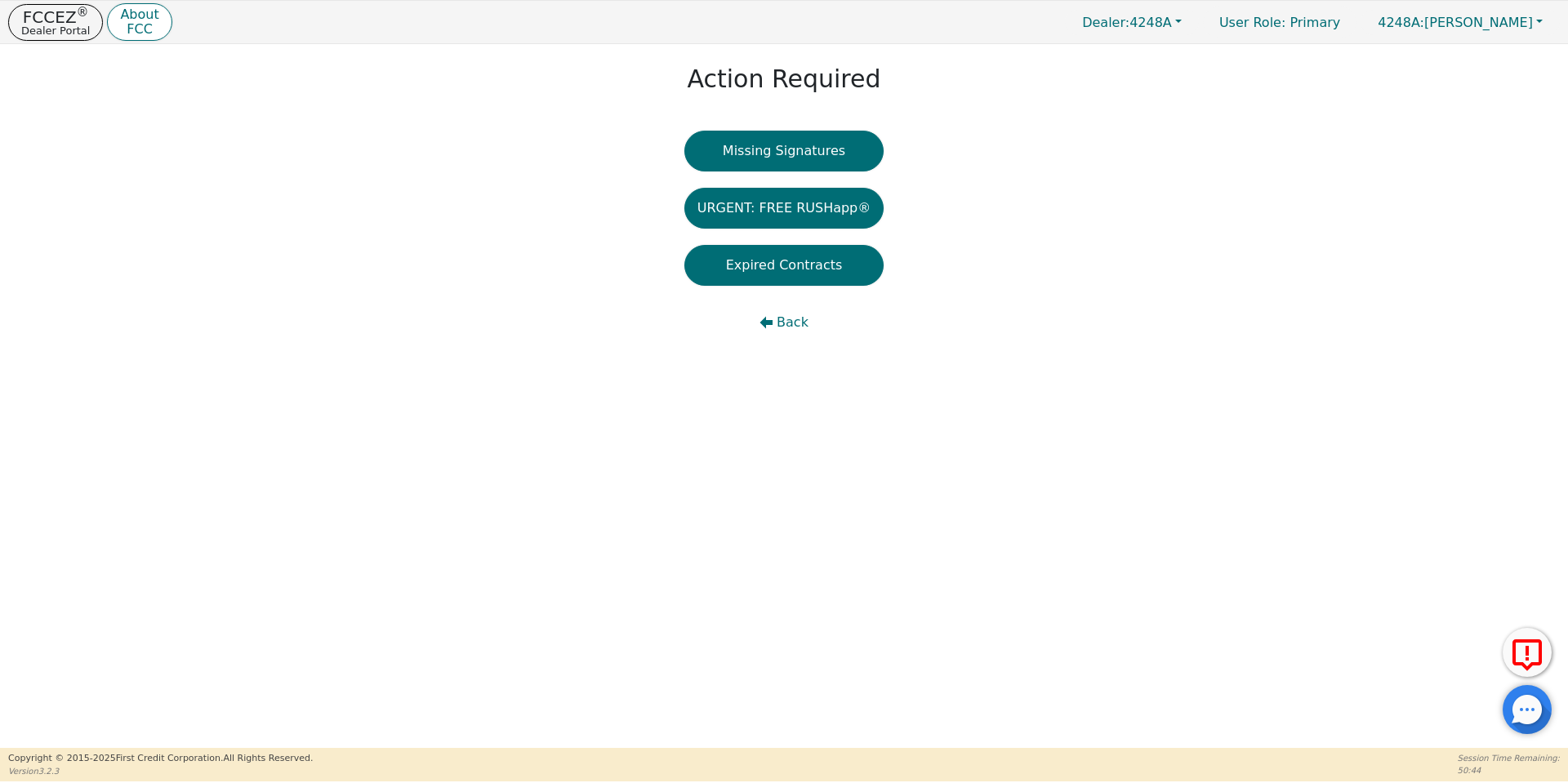
click at [799, 117] on div "Action Required Missing Signatures URGENT: FREE RUSHapp® Expired Contracts Back" at bounding box center [784, 206] width 1568 height 324
click at [792, 143] on button "Missing Signatures" at bounding box center [785, 151] width 200 height 41
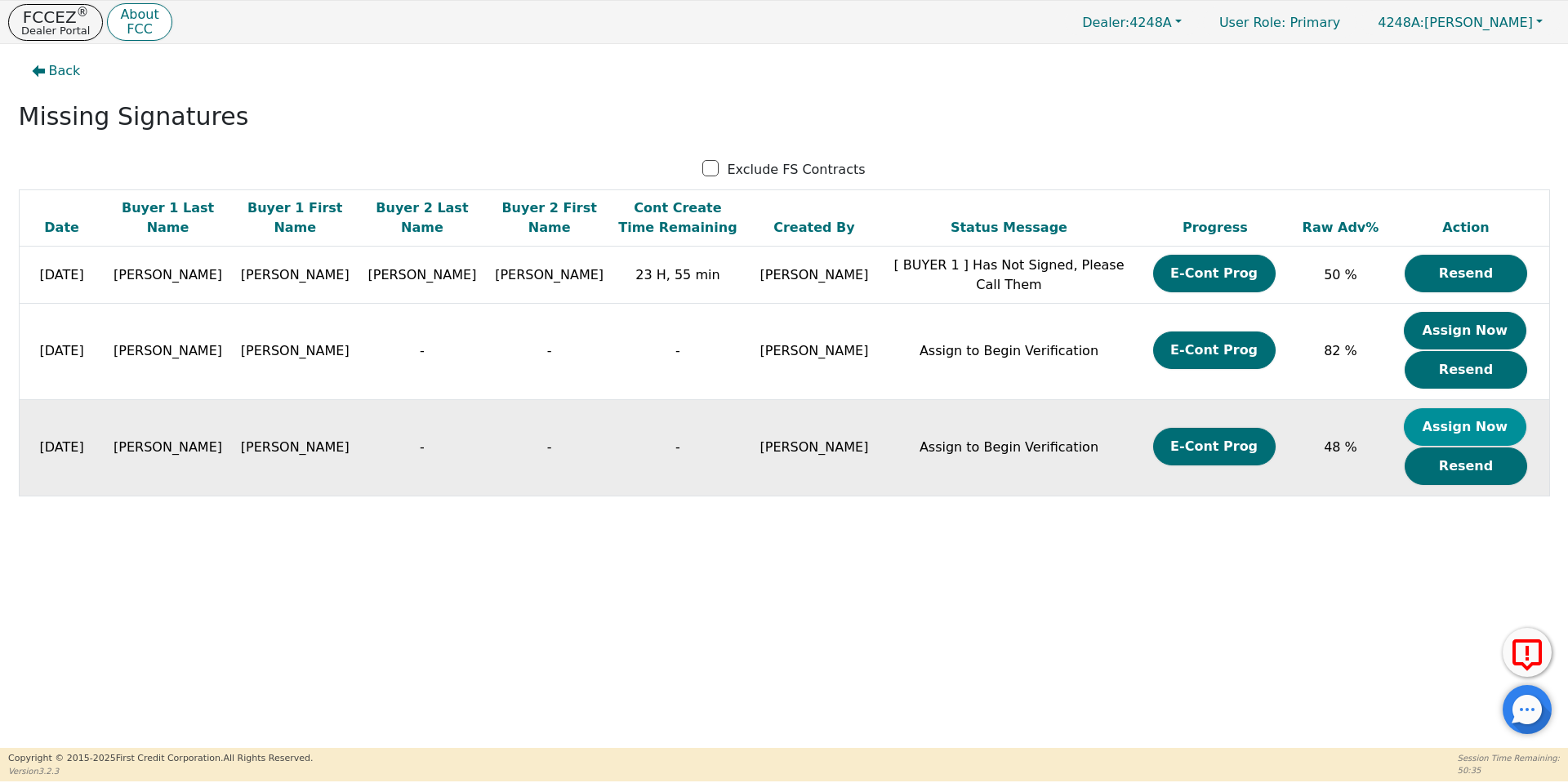
click at [1418, 419] on button "Assign Now" at bounding box center [1465, 427] width 122 height 38
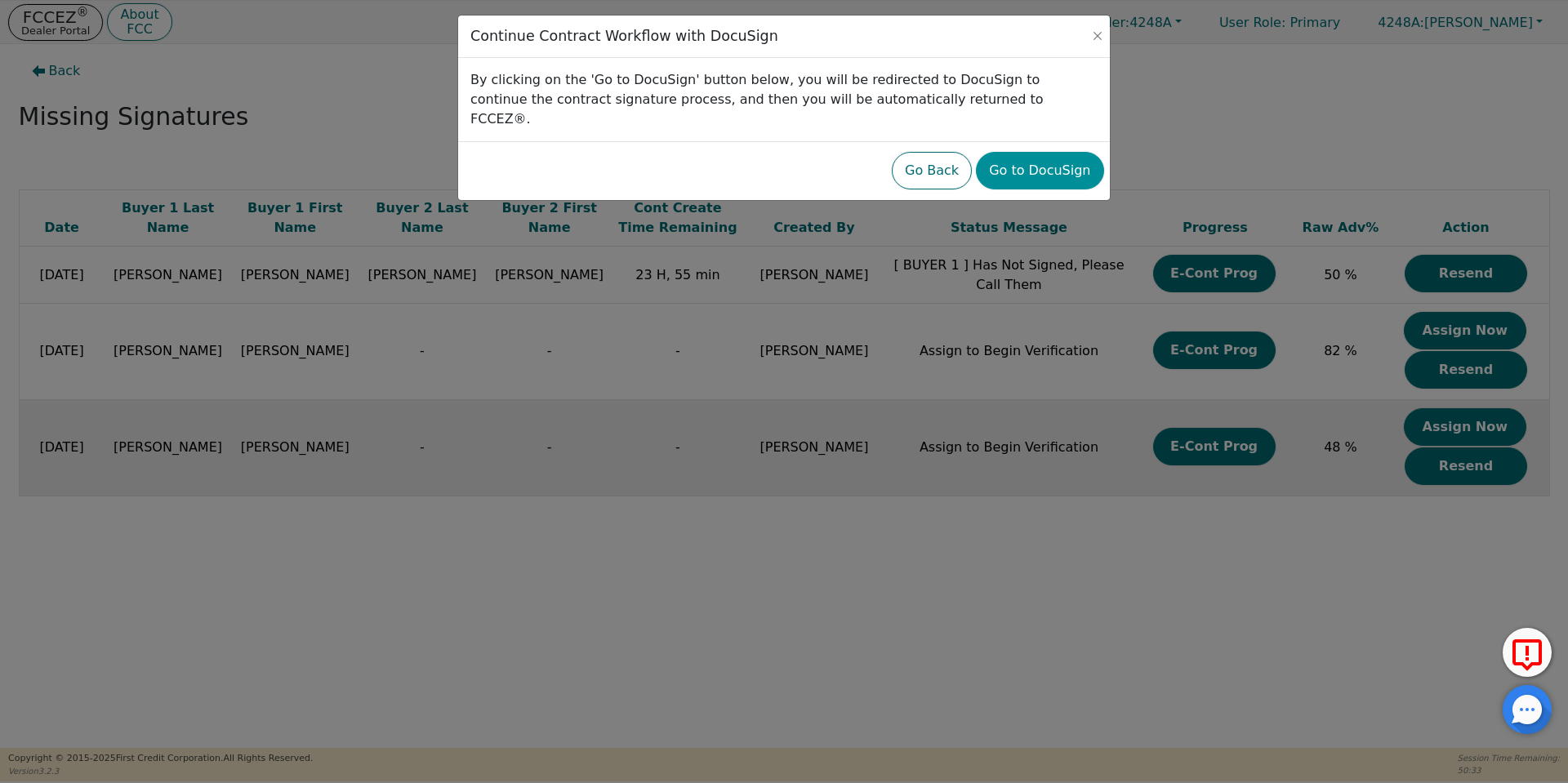
click at [1029, 152] on button "Go to DocuSign" at bounding box center [1039, 171] width 127 height 38
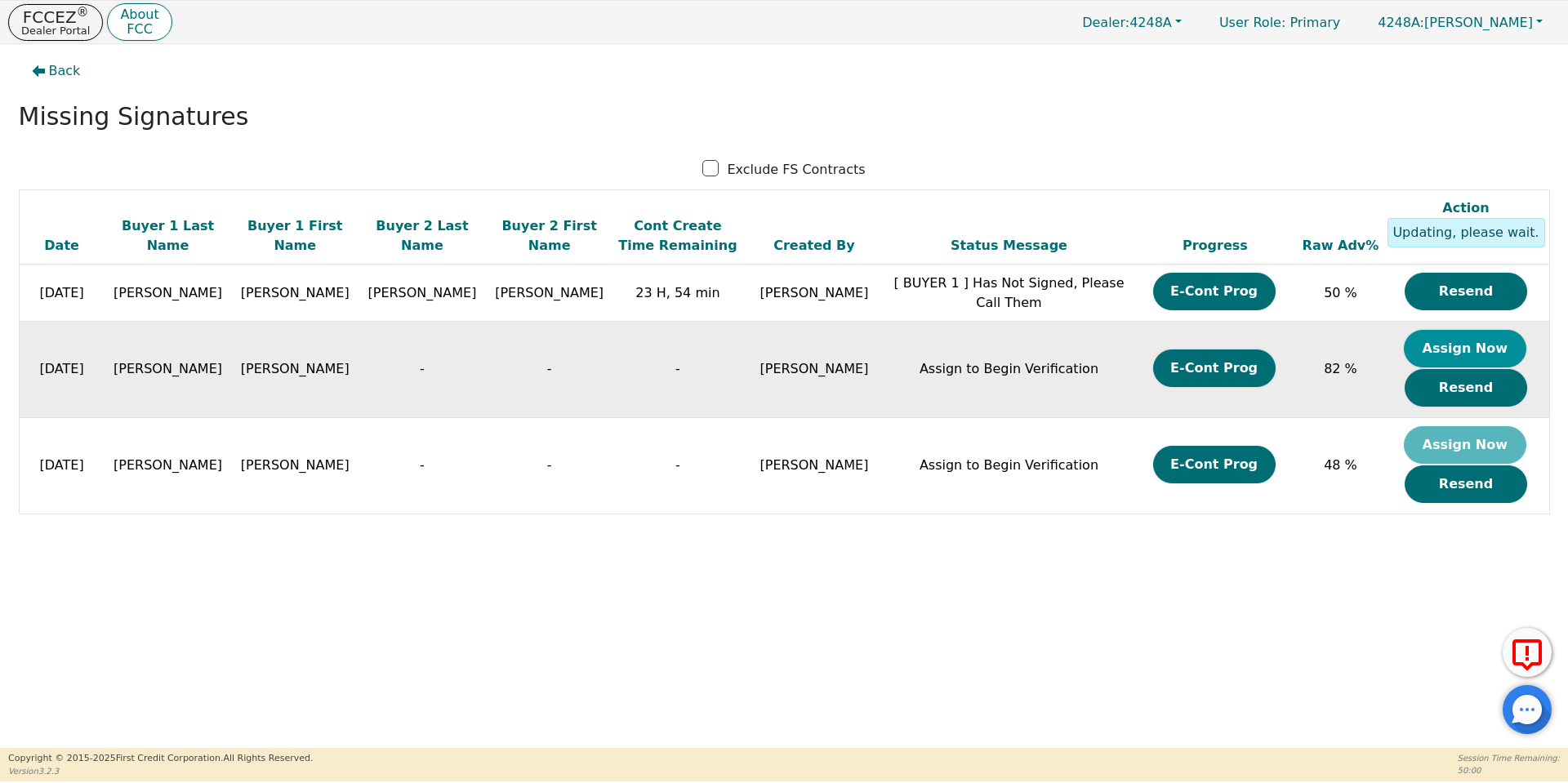
click at [1423, 347] on button "Assign Now" at bounding box center [1465, 348] width 122 height 38
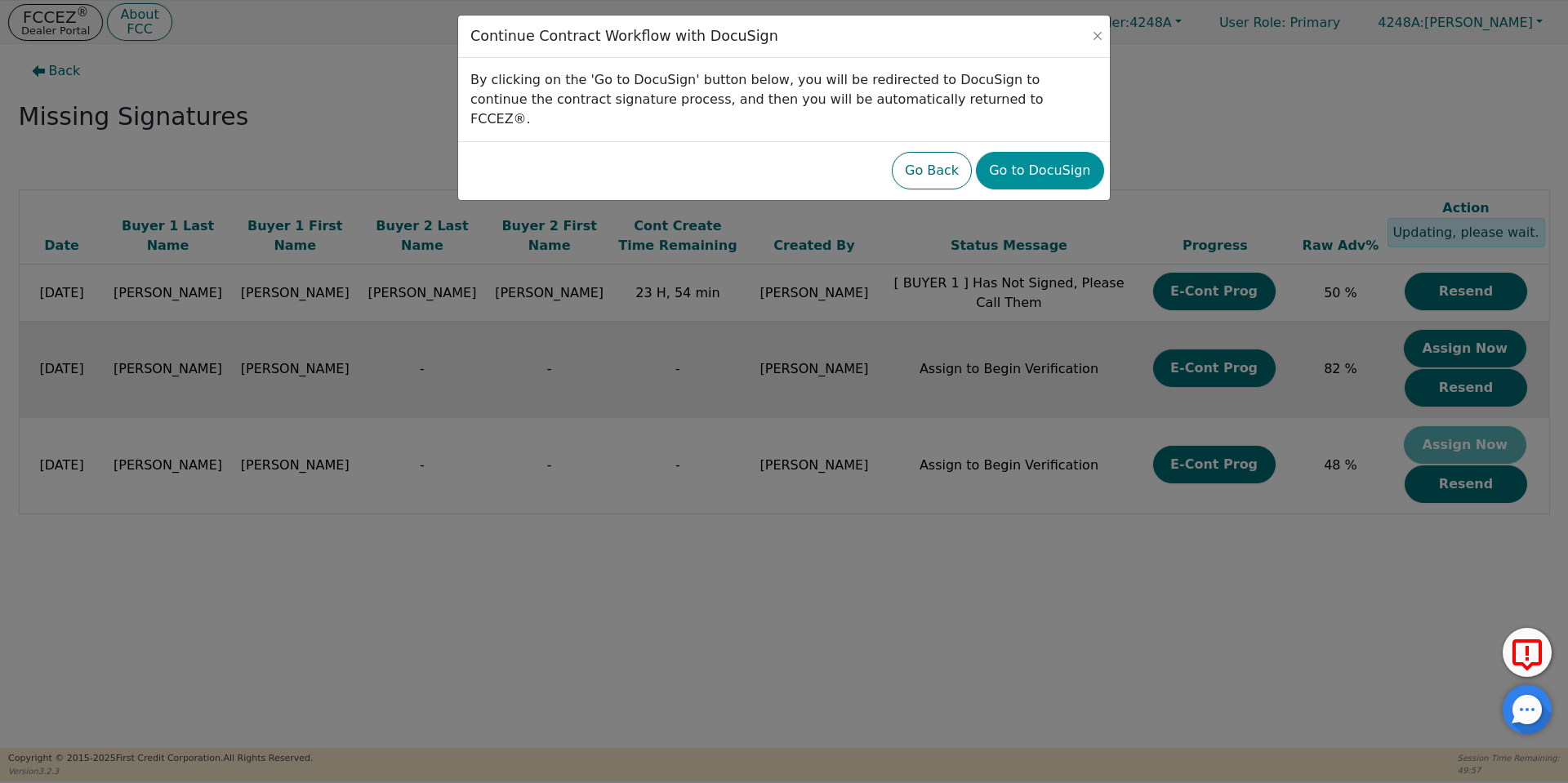
click at [1039, 160] on button "Go to DocuSign" at bounding box center [1039, 171] width 127 height 38
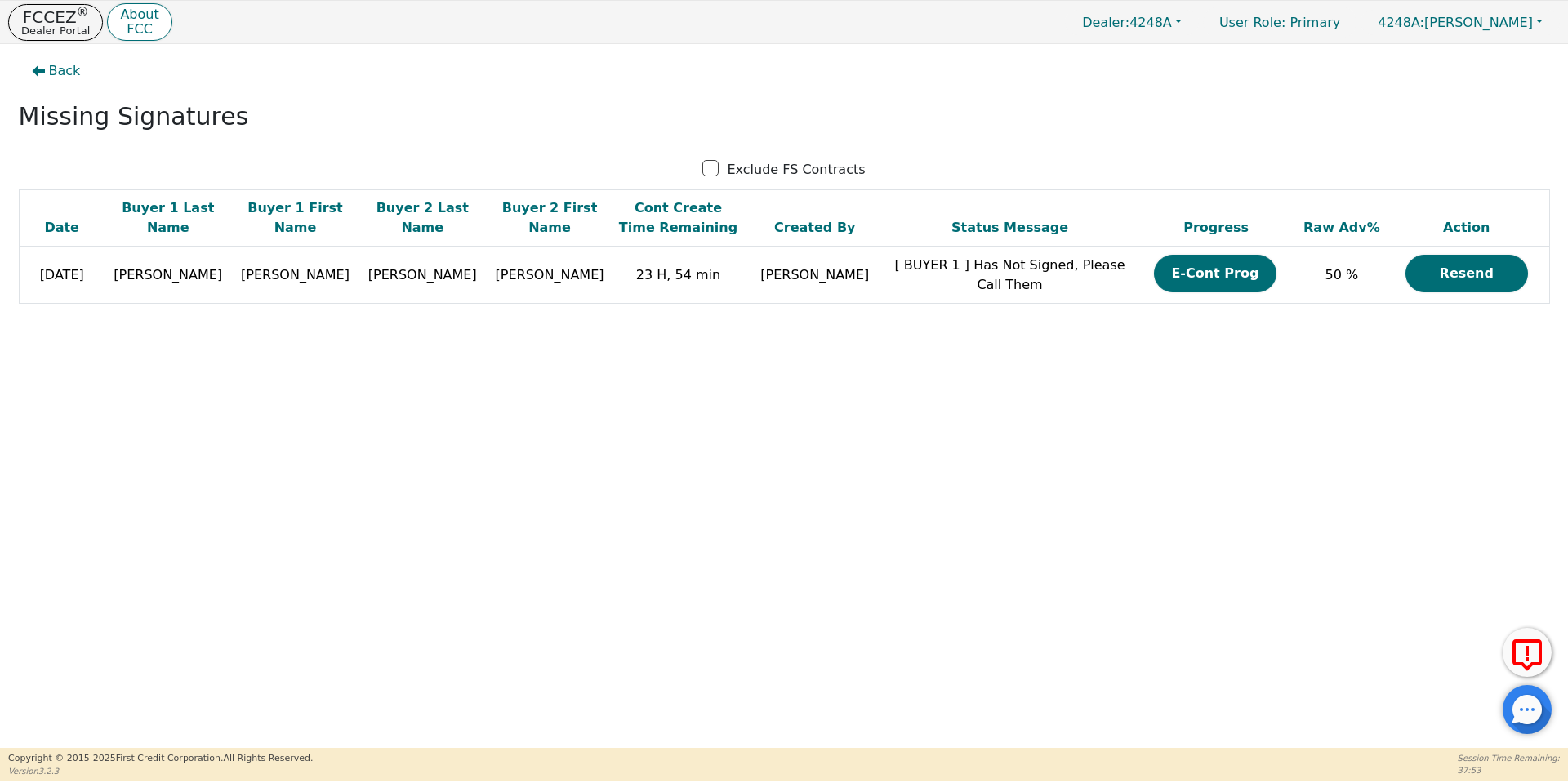
click at [775, 646] on div "Back Missing Signatures Exclude FS Contracts Date Buyer 1 Last Name Buyer 1 Fir…" at bounding box center [784, 396] width 1568 height 704
click at [63, 32] on p "Dealer Portal" at bounding box center [56, 31] width 68 height 10
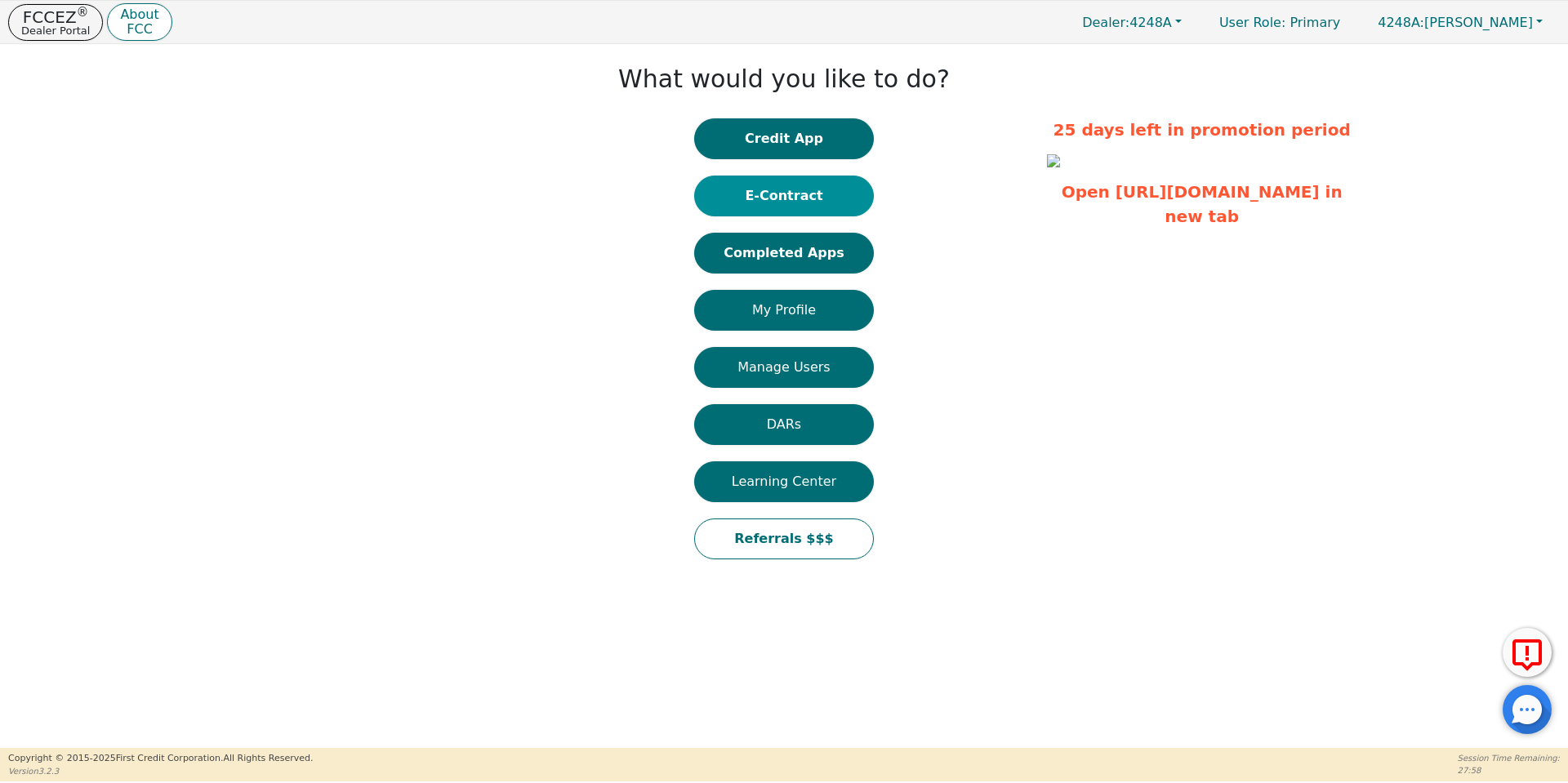
click at [816, 195] on button "E-Contract" at bounding box center [784, 196] width 179 height 41
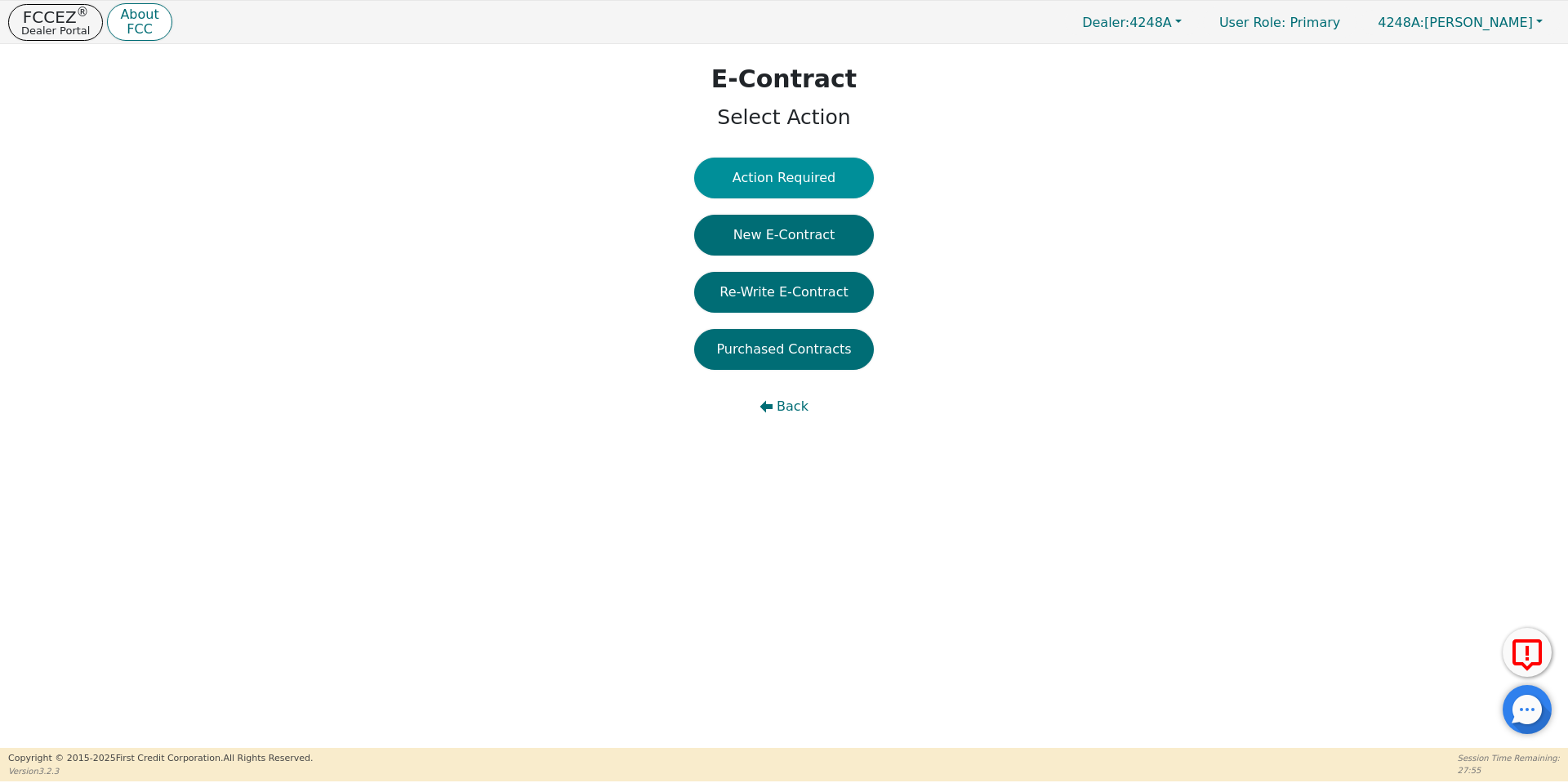
click at [795, 187] on button "Action Required" at bounding box center [784, 178] width 179 height 41
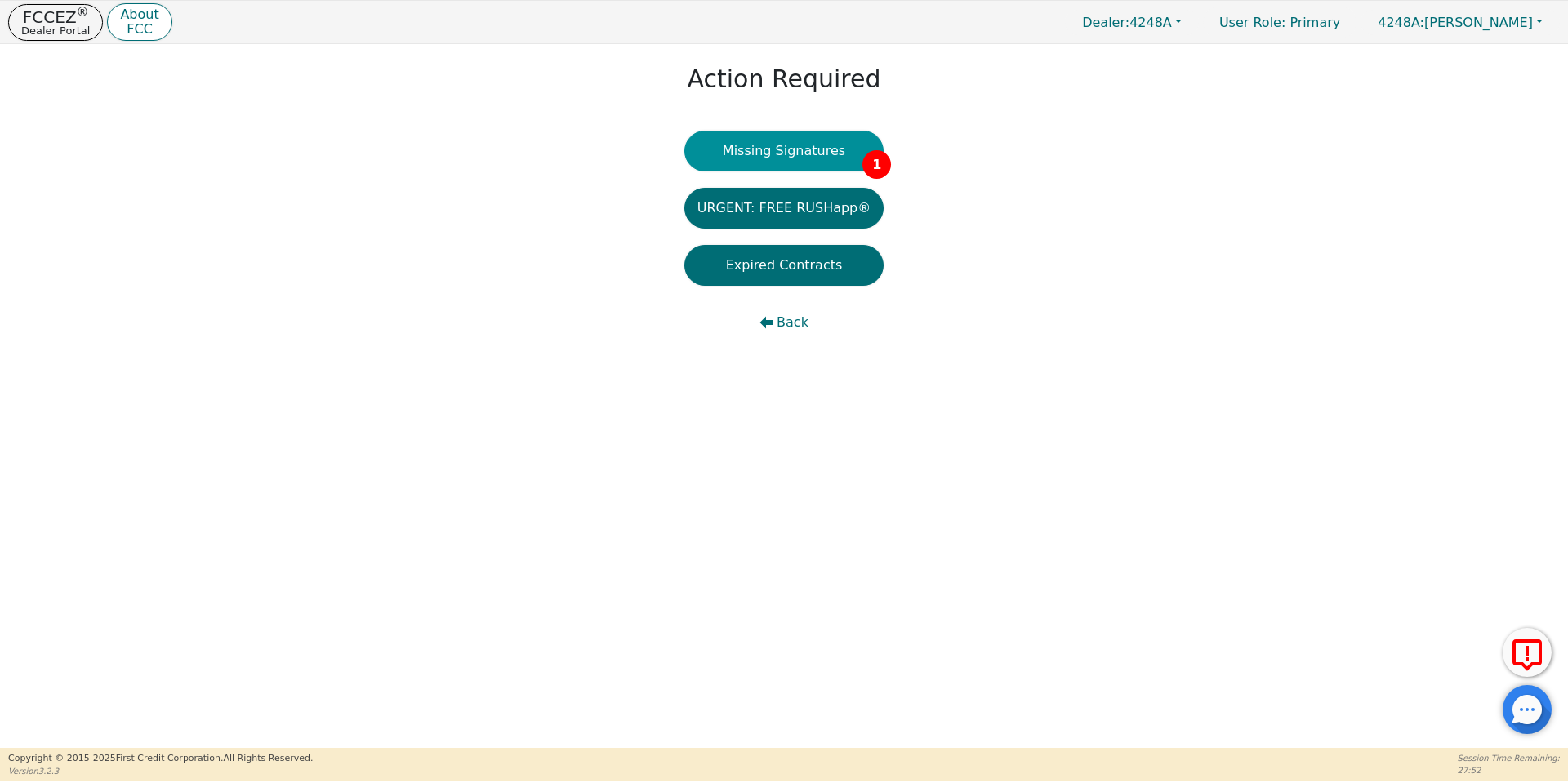
click at [797, 167] on button "Missing Signatures 1" at bounding box center [785, 151] width 200 height 41
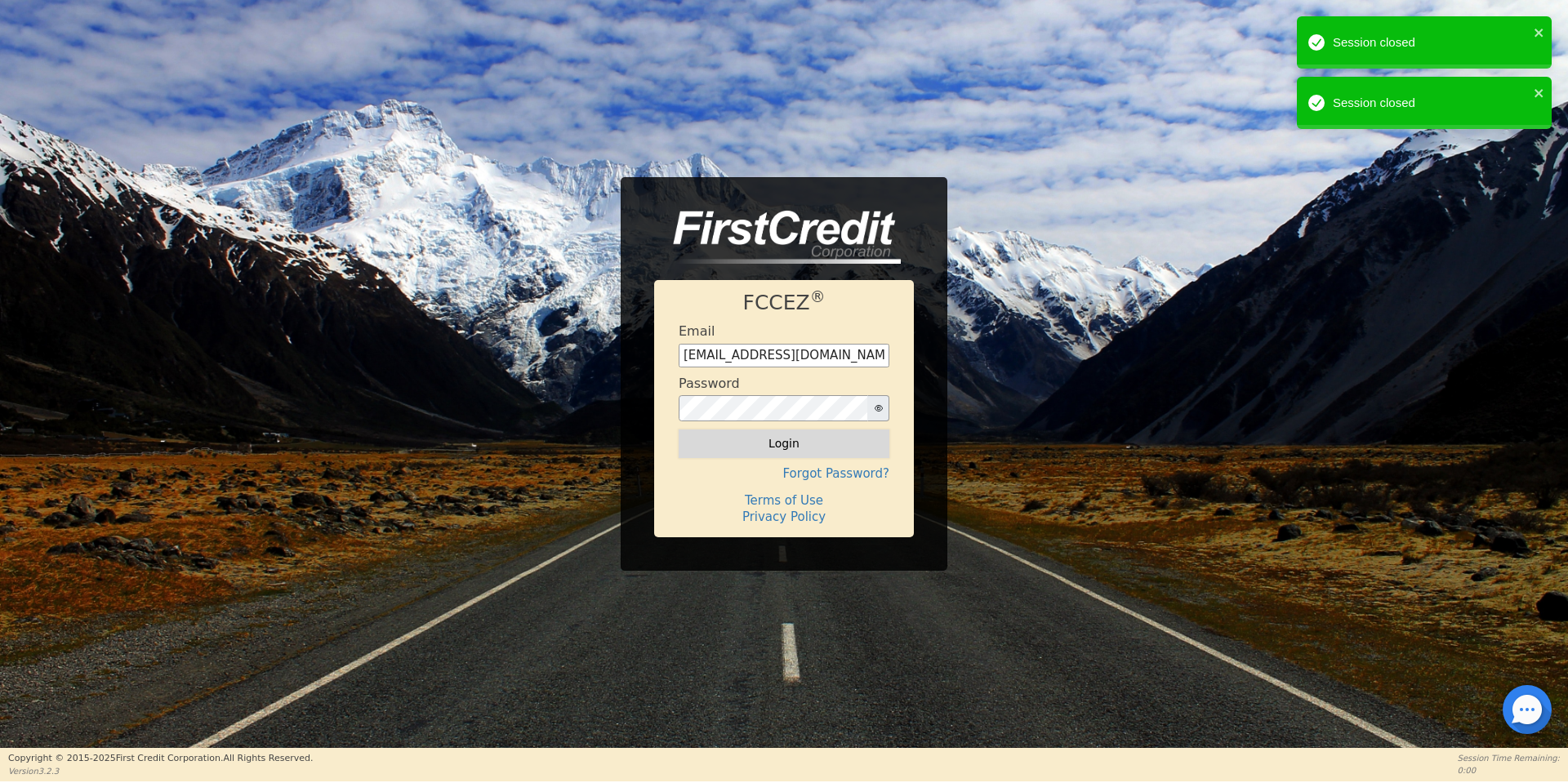
click at [750, 445] on button "Login" at bounding box center [784, 443] width 211 height 28
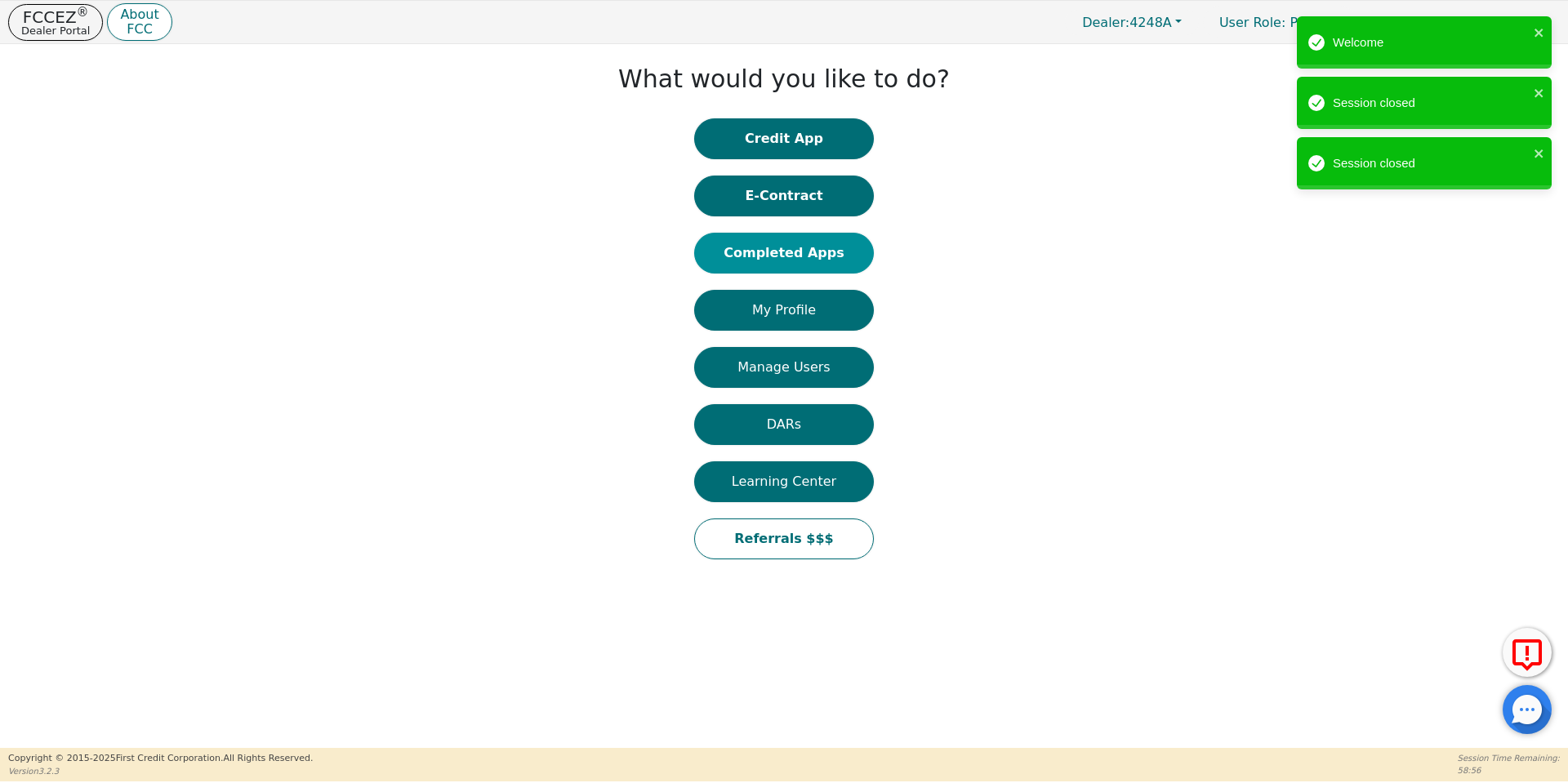
click at [779, 264] on button "Completed Apps" at bounding box center [784, 254] width 179 height 41
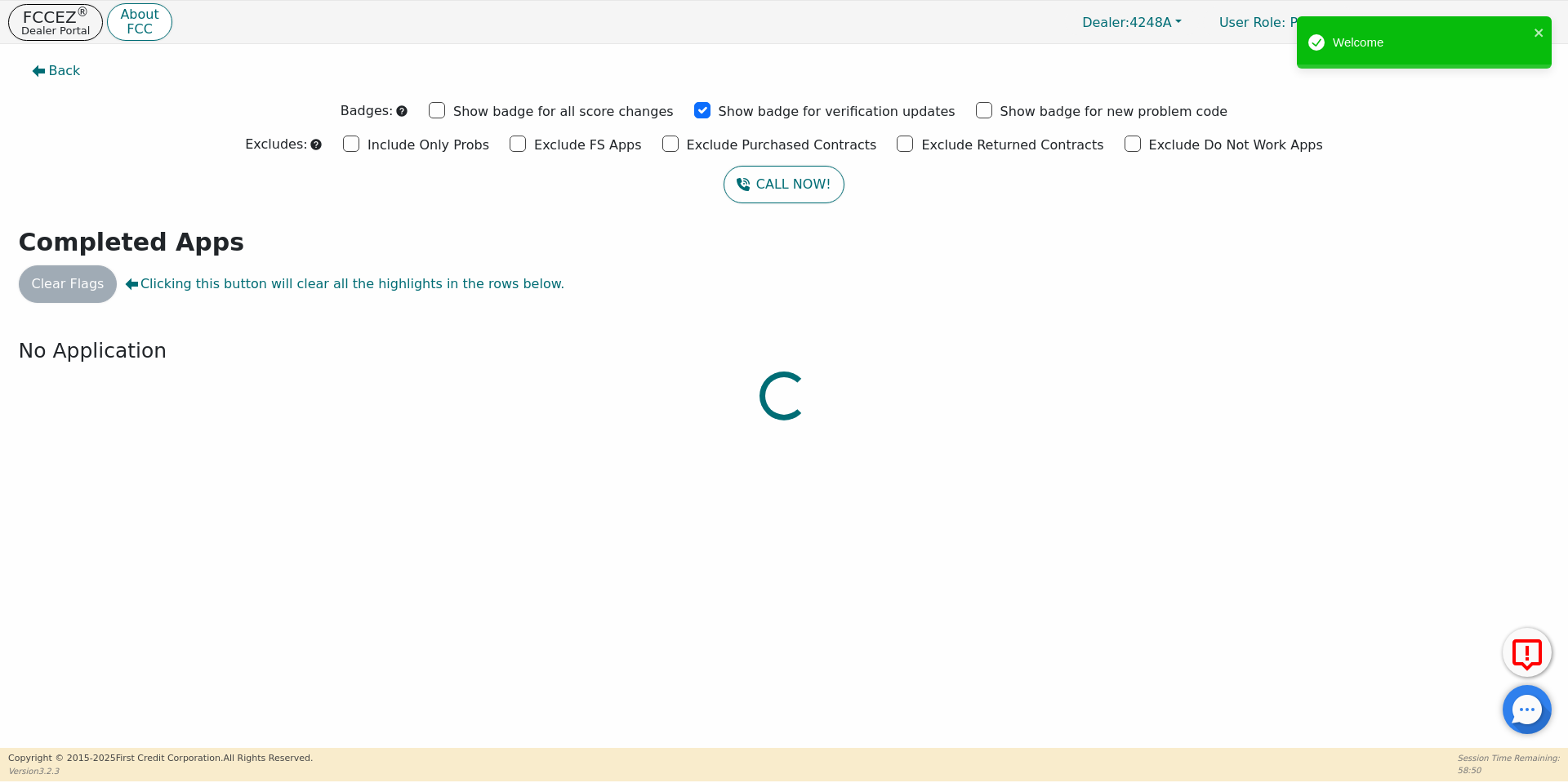
click at [310, 52] on div at bounding box center [784, 52] width 1544 height 0
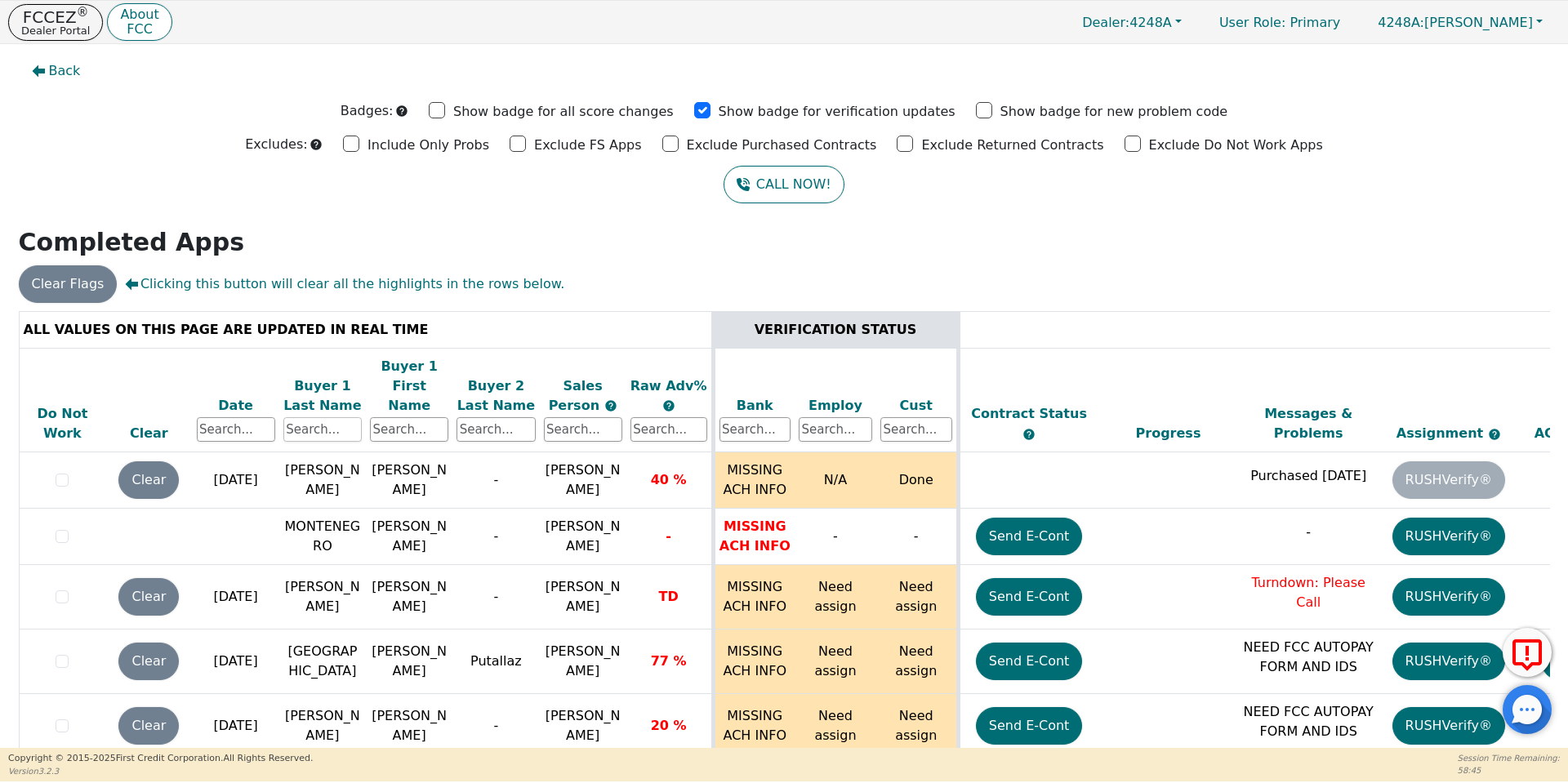
click at [329, 418] on input "text" at bounding box center [323, 429] width 79 height 25
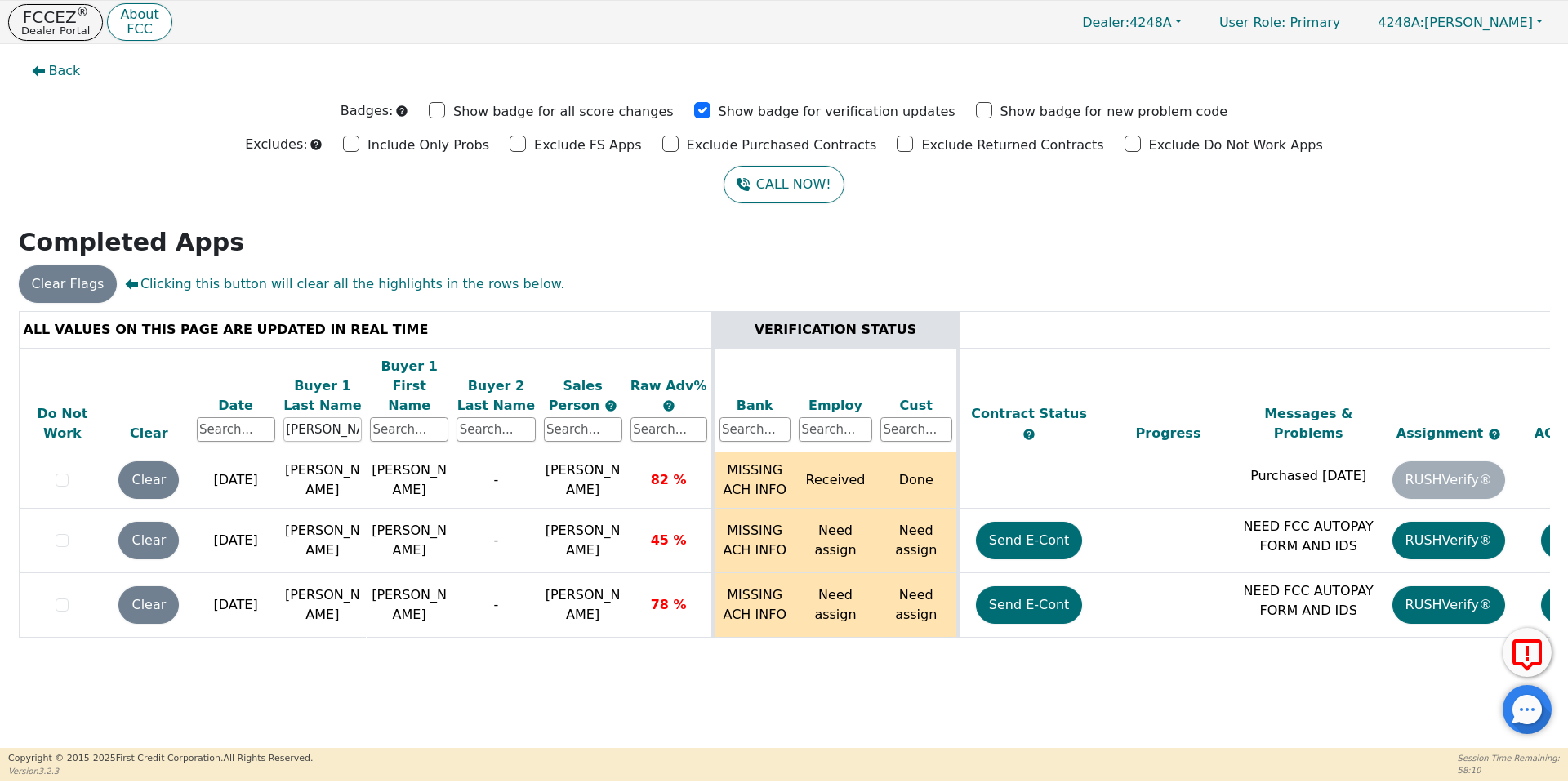
type input "perez"
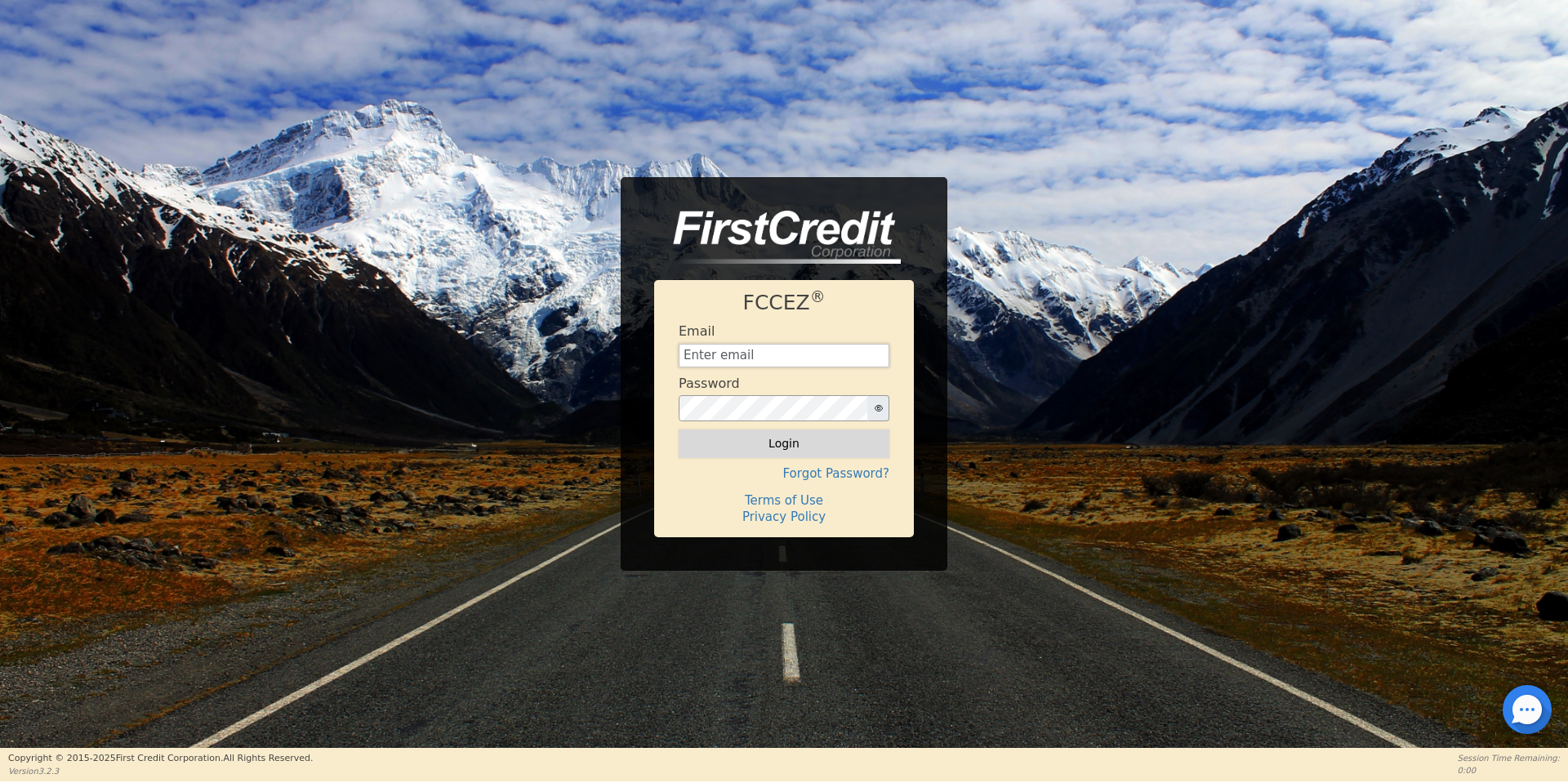
type input "[EMAIL_ADDRESS][DOMAIN_NAME]"
click at [746, 436] on button "Login" at bounding box center [784, 443] width 211 height 28
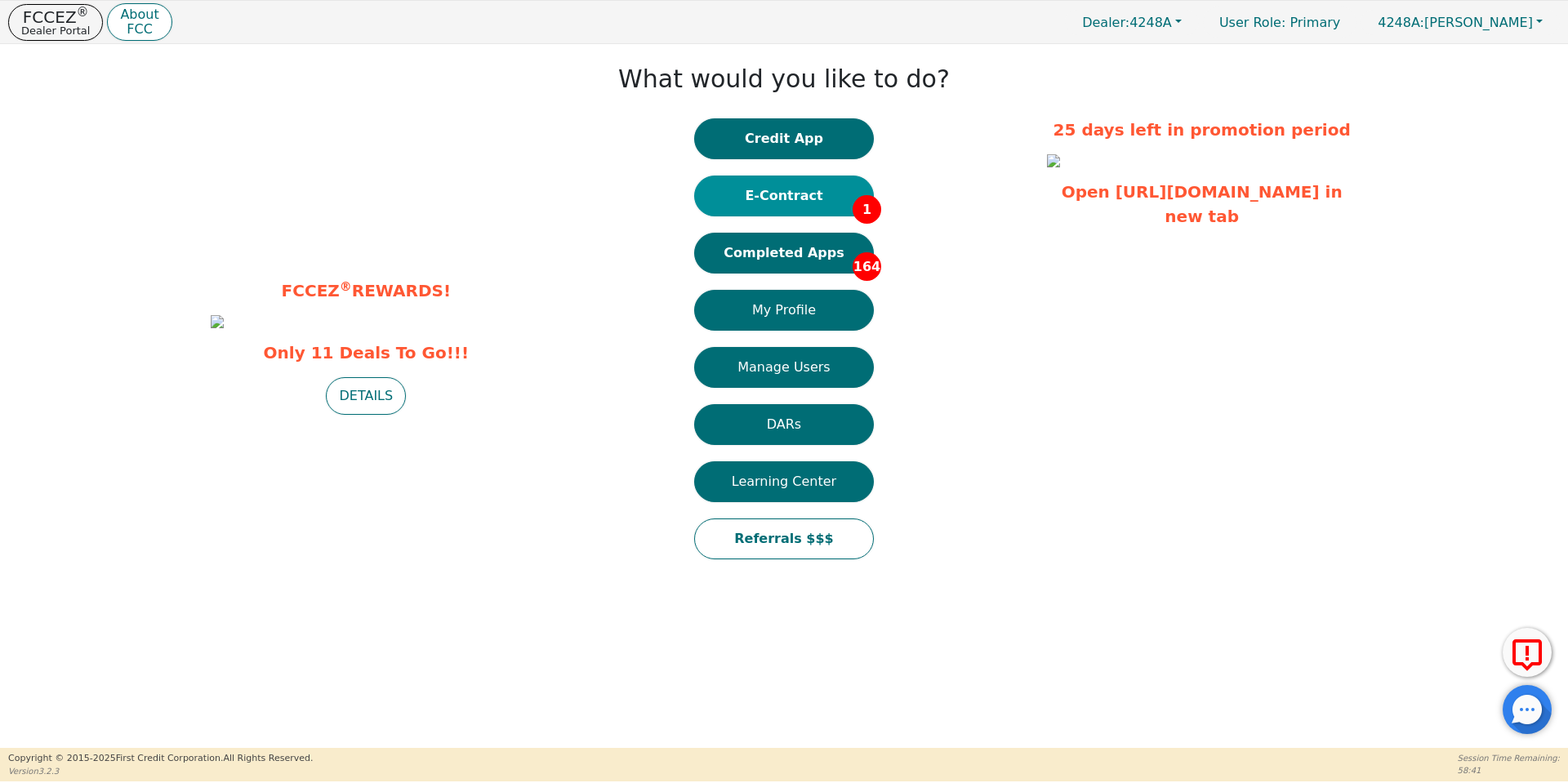
click at [823, 183] on button "E-Contract 1" at bounding box center [784, 196] width 179 height 41
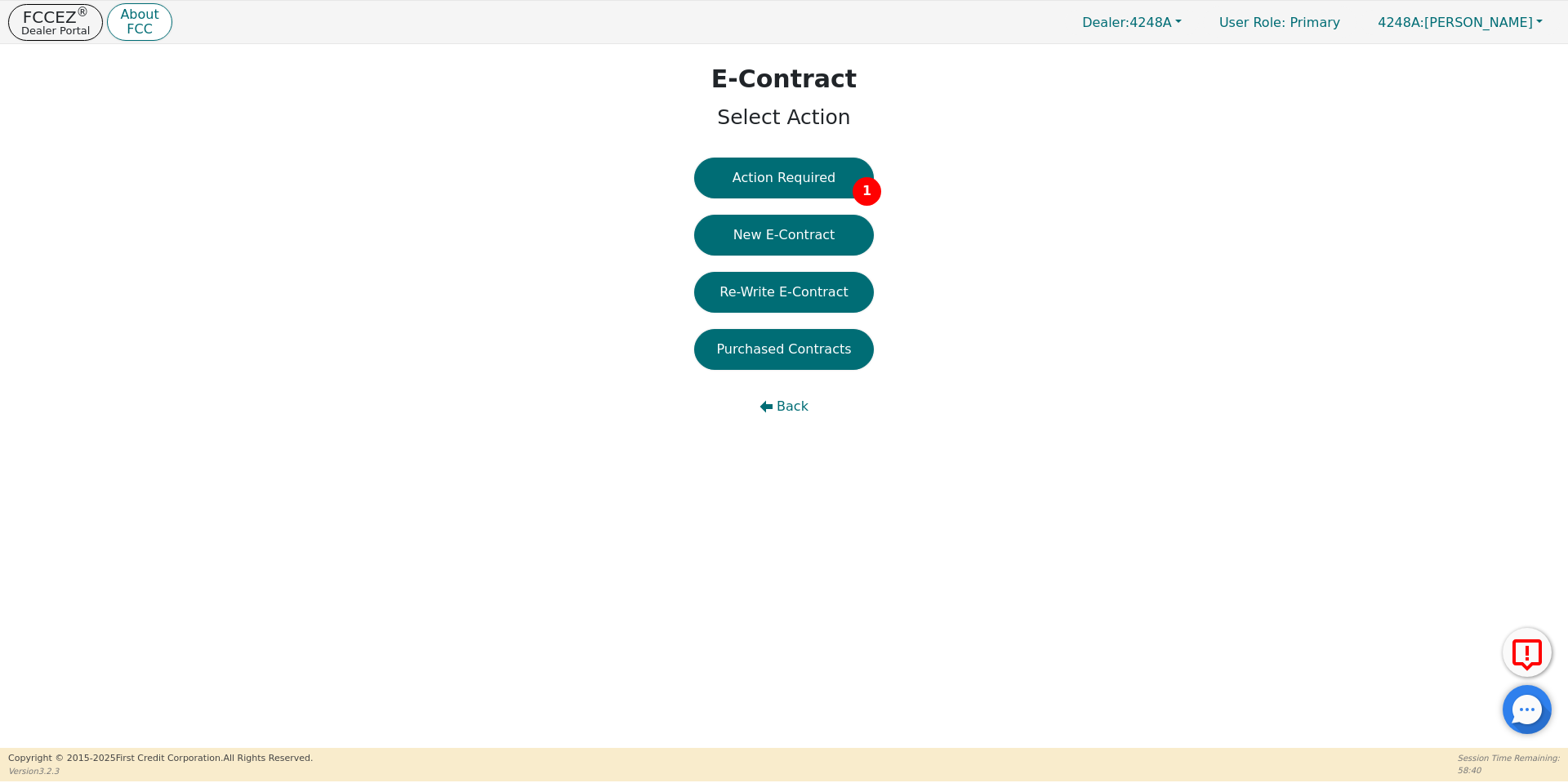
click at [823, 183] on button "Action Required 1" at bounding box center [784, 178] width 179 height 41
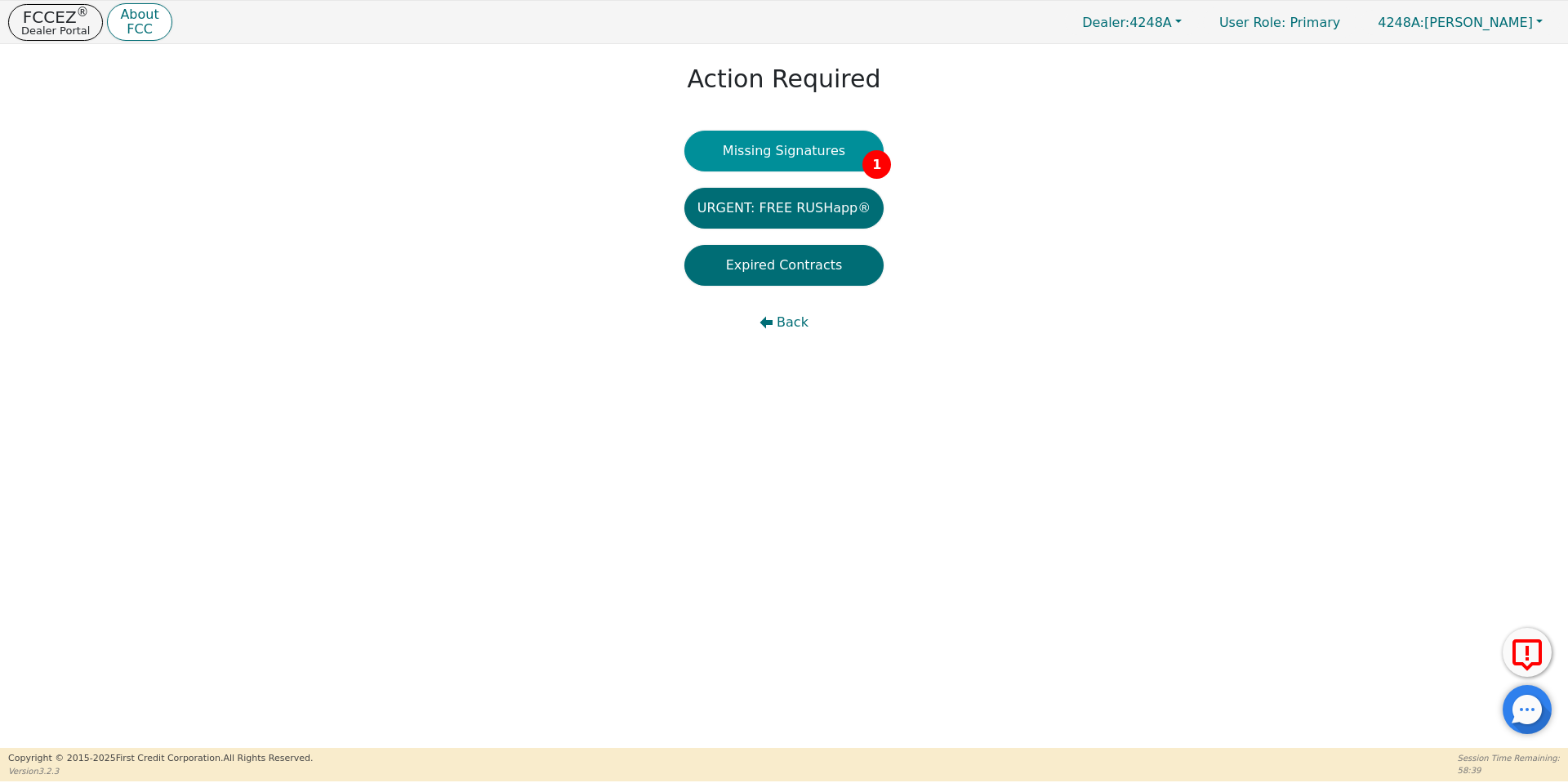
click at [799, 137] on button "Missing Signatures 1" at bounding box center [785, 151] width 200 height 41
